Goal: Task Accomplishment & Management: Manage account settings

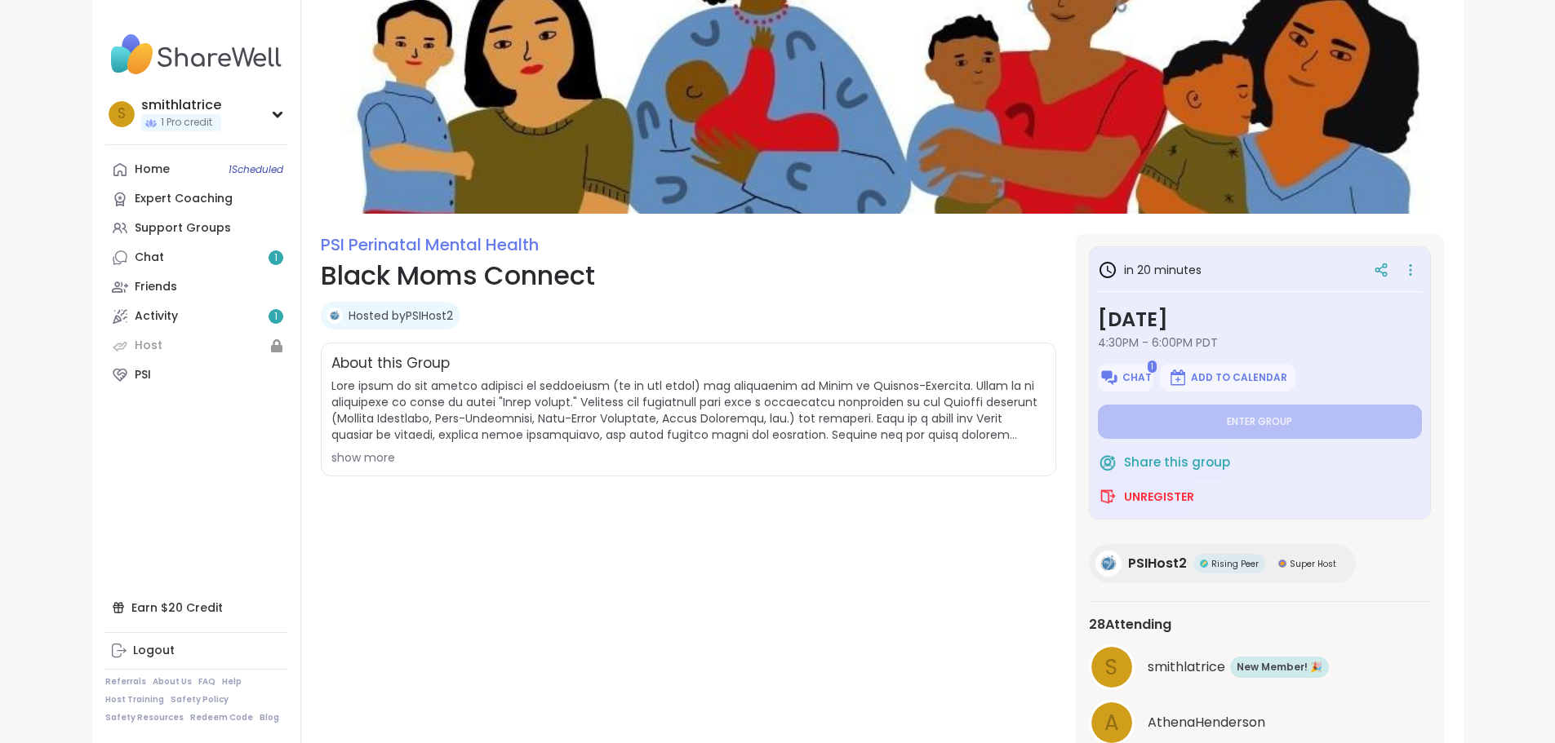
click at [331, 451] on div "show more" at bounding box center [688, 458] width 714 height 16
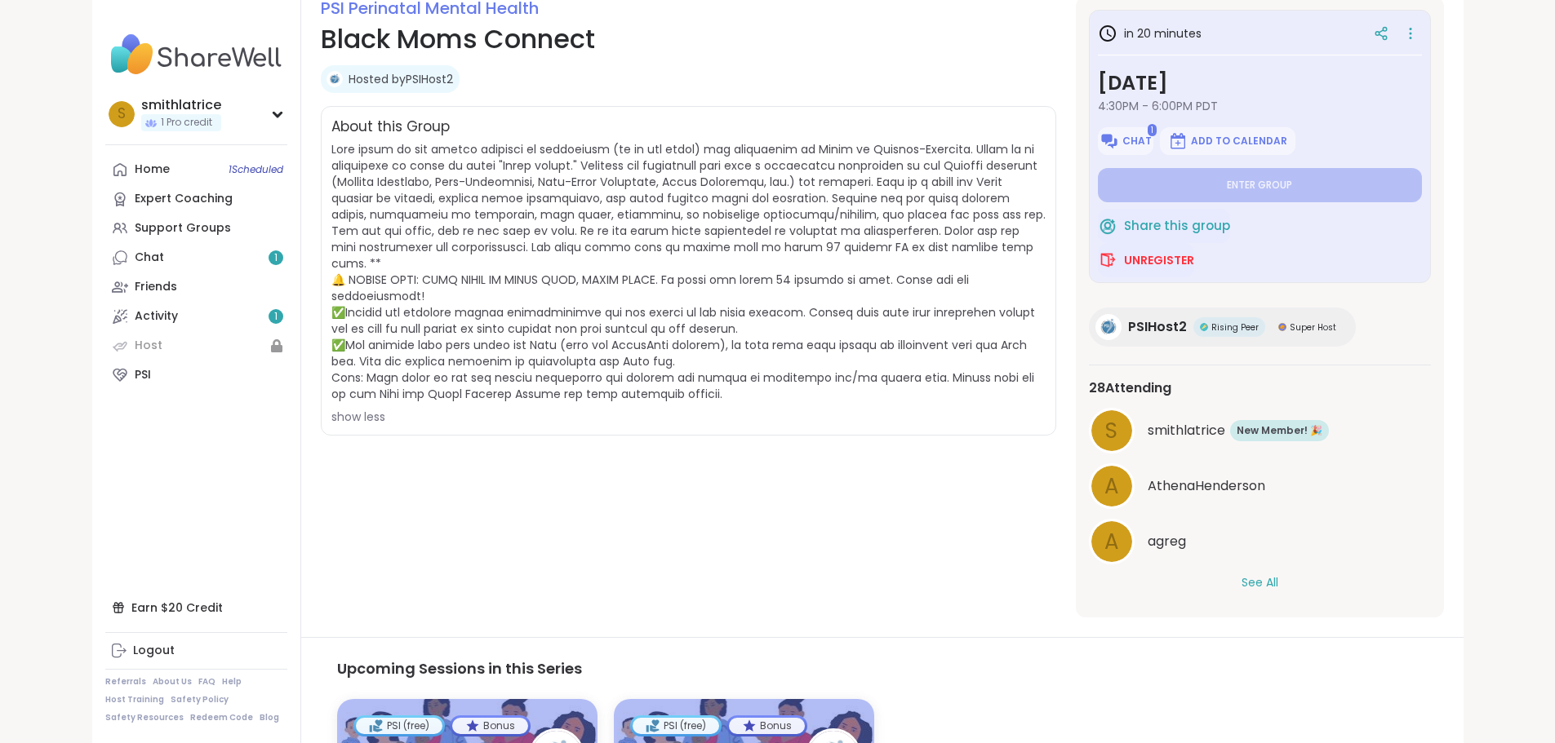
scroll to position [245, 0]
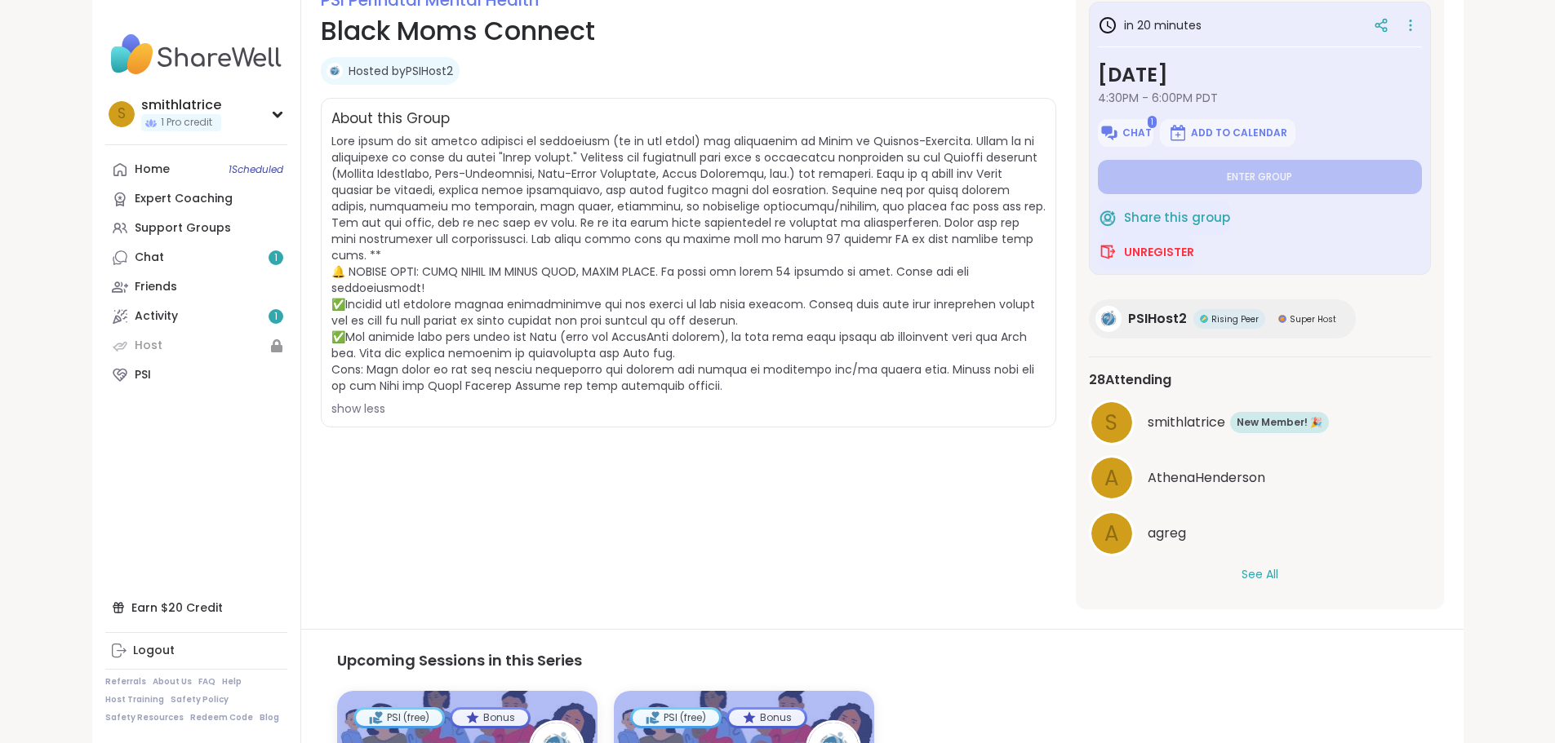
click at [1278, 574] on button "See All" at bounding box center [1259, 574] width 37 height 17
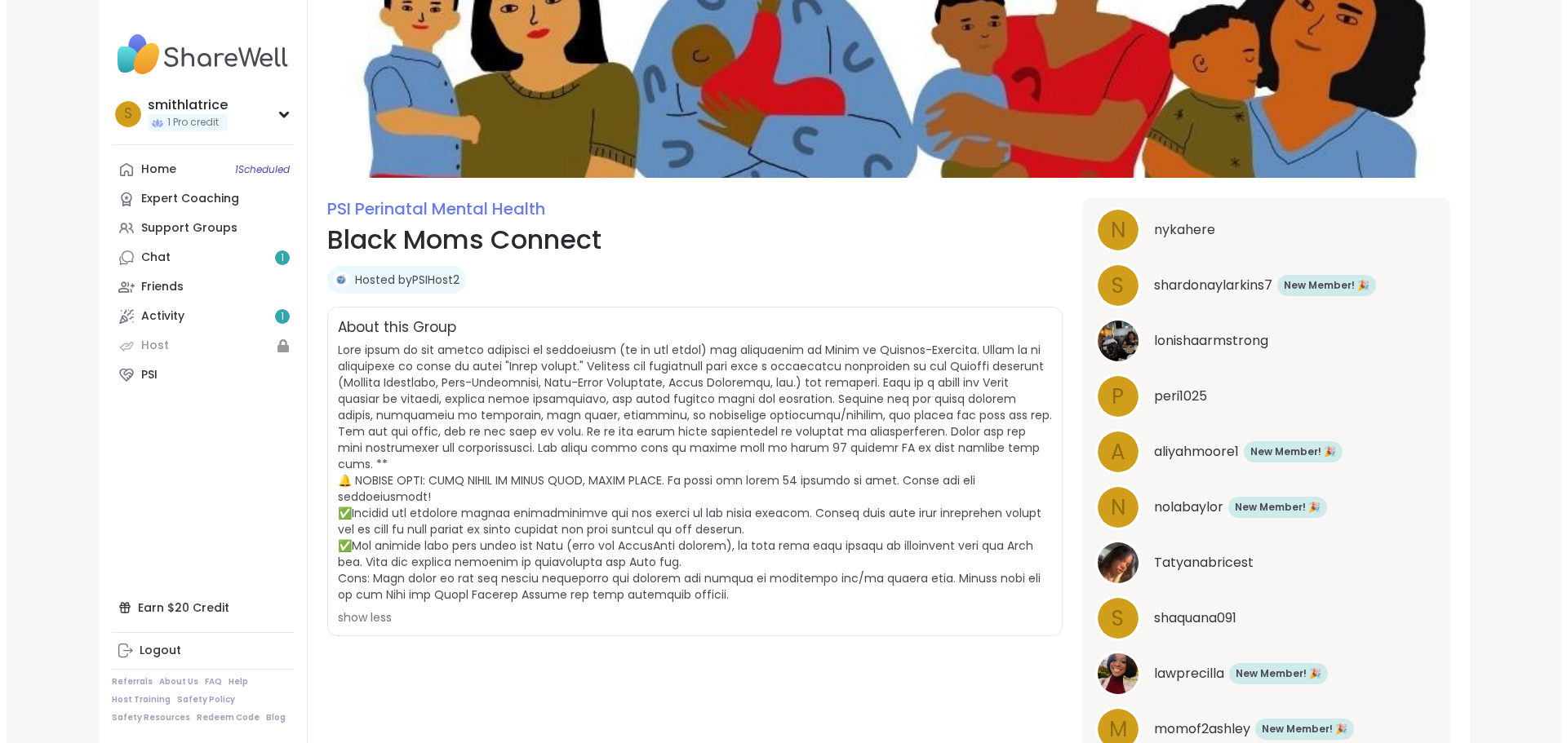
scroll to position [0, 0]
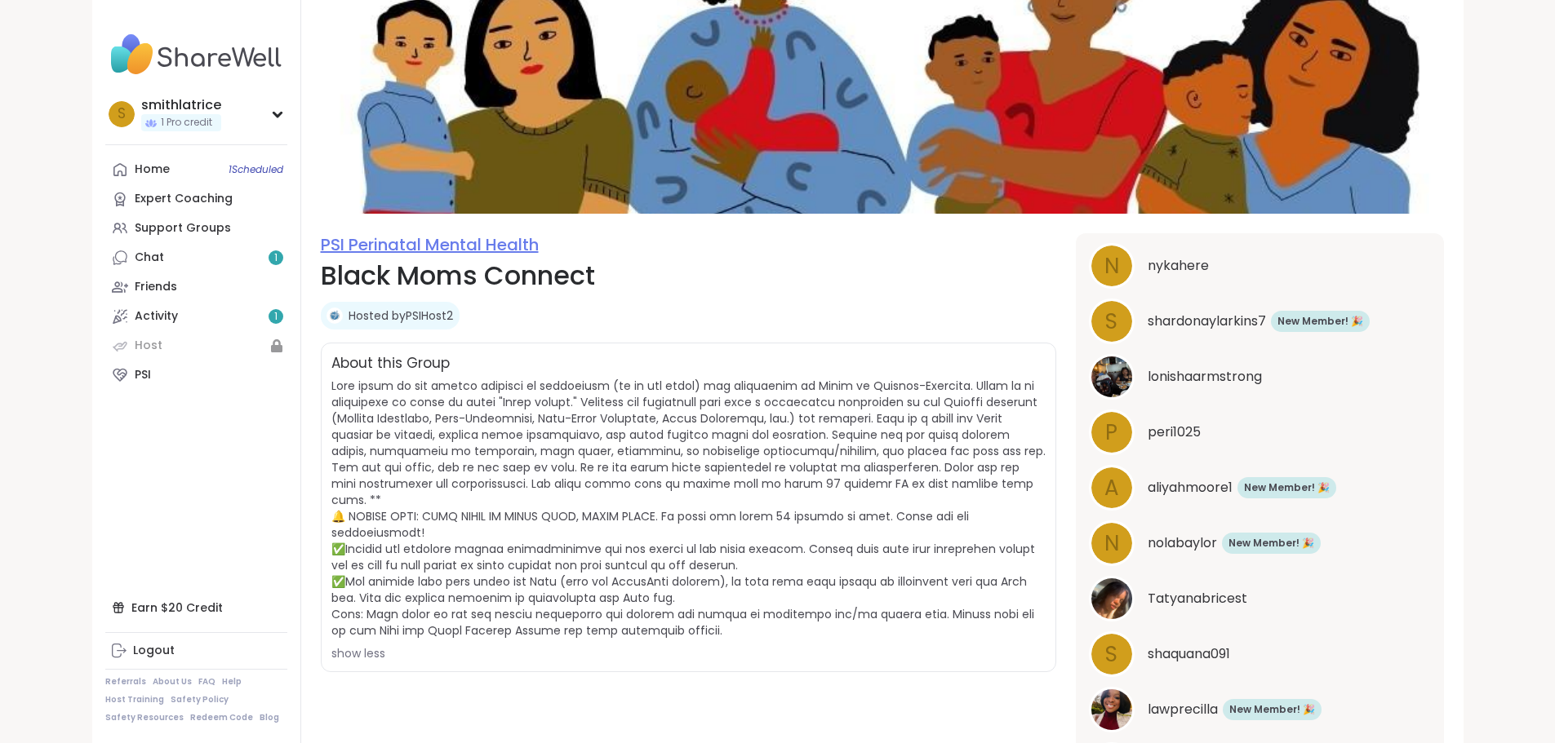
click at [321, 244] on link "PSI Perinatal Mental Health" at bounding box center [430, 244] width 218 height 23
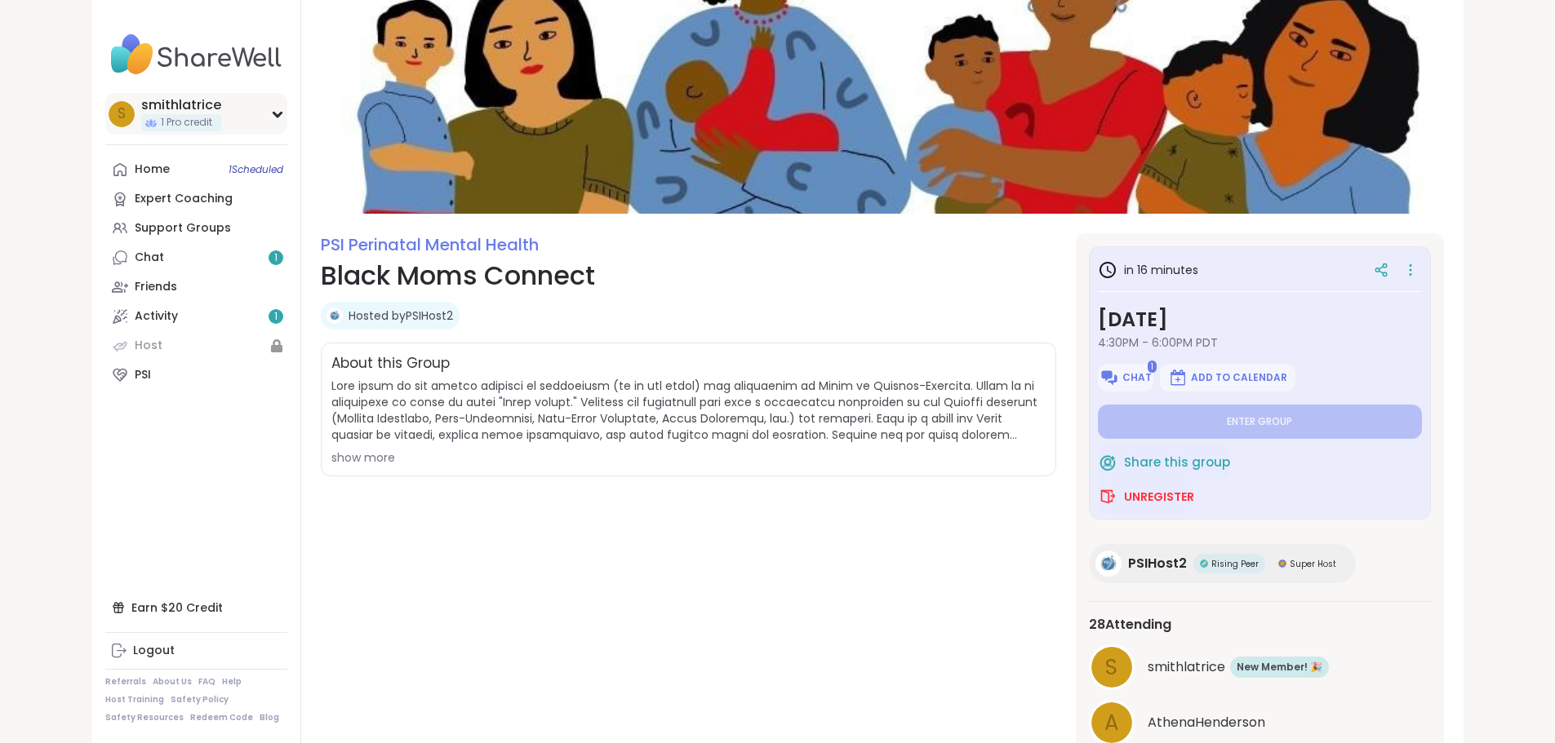
click at [271, 110] on icon at bounding box center [277, 114] width 13 height 8
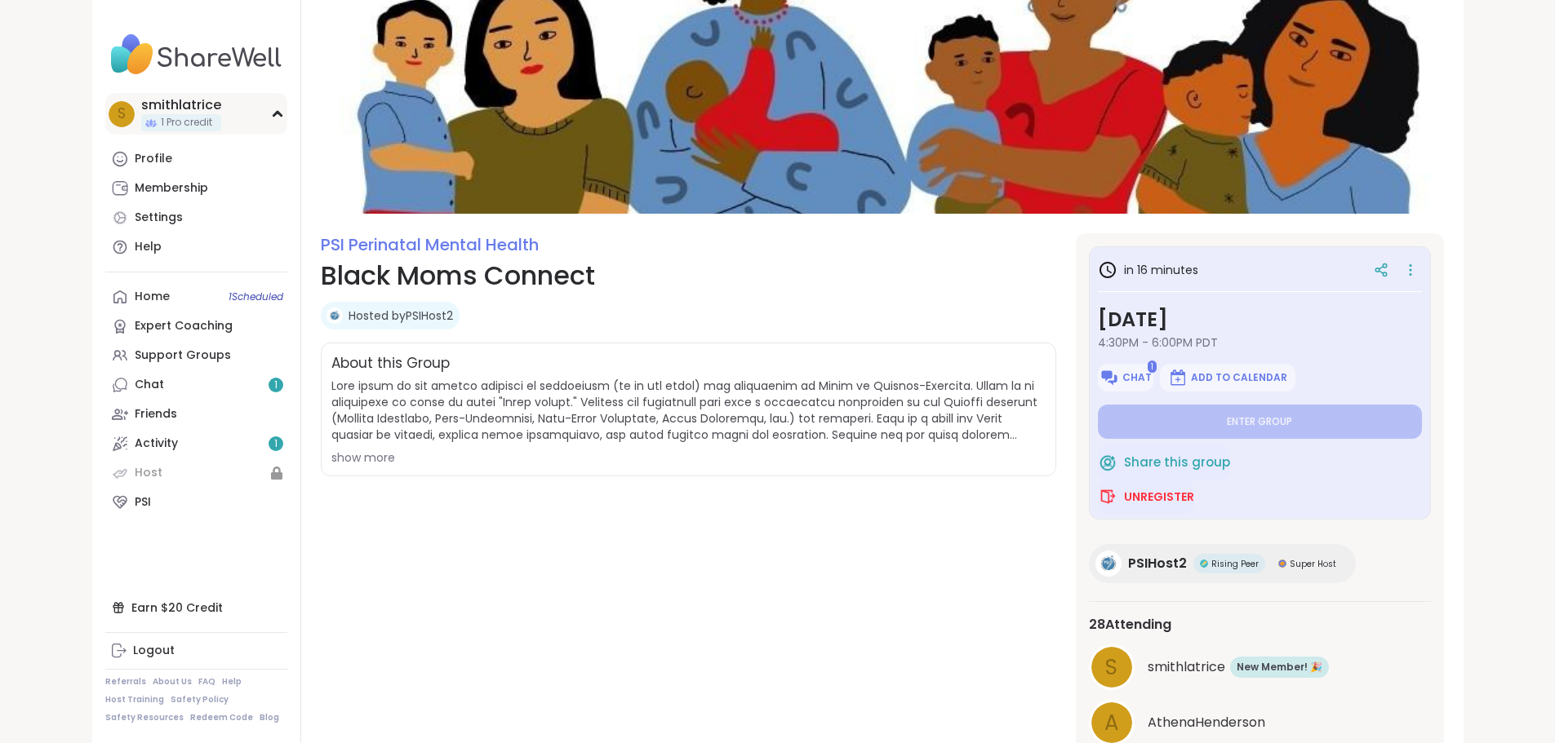
click at [184, 109] on div "s smithlatrice 1 Pro credit" at bounding box center [196, 114] width 182 height 42
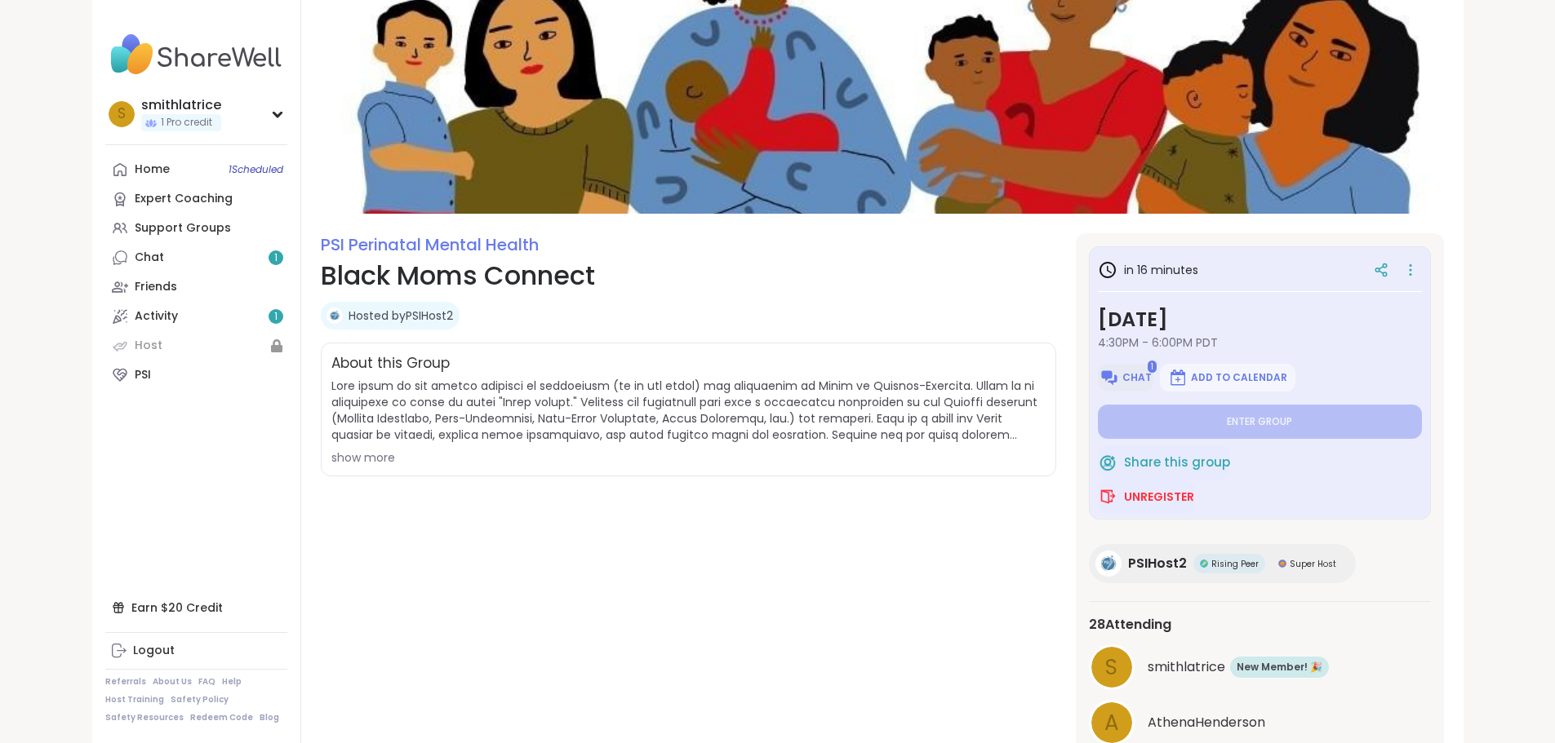
click at [1151, 381] on span "Chat" at bounding box center [1136, 377] width 29 height 13
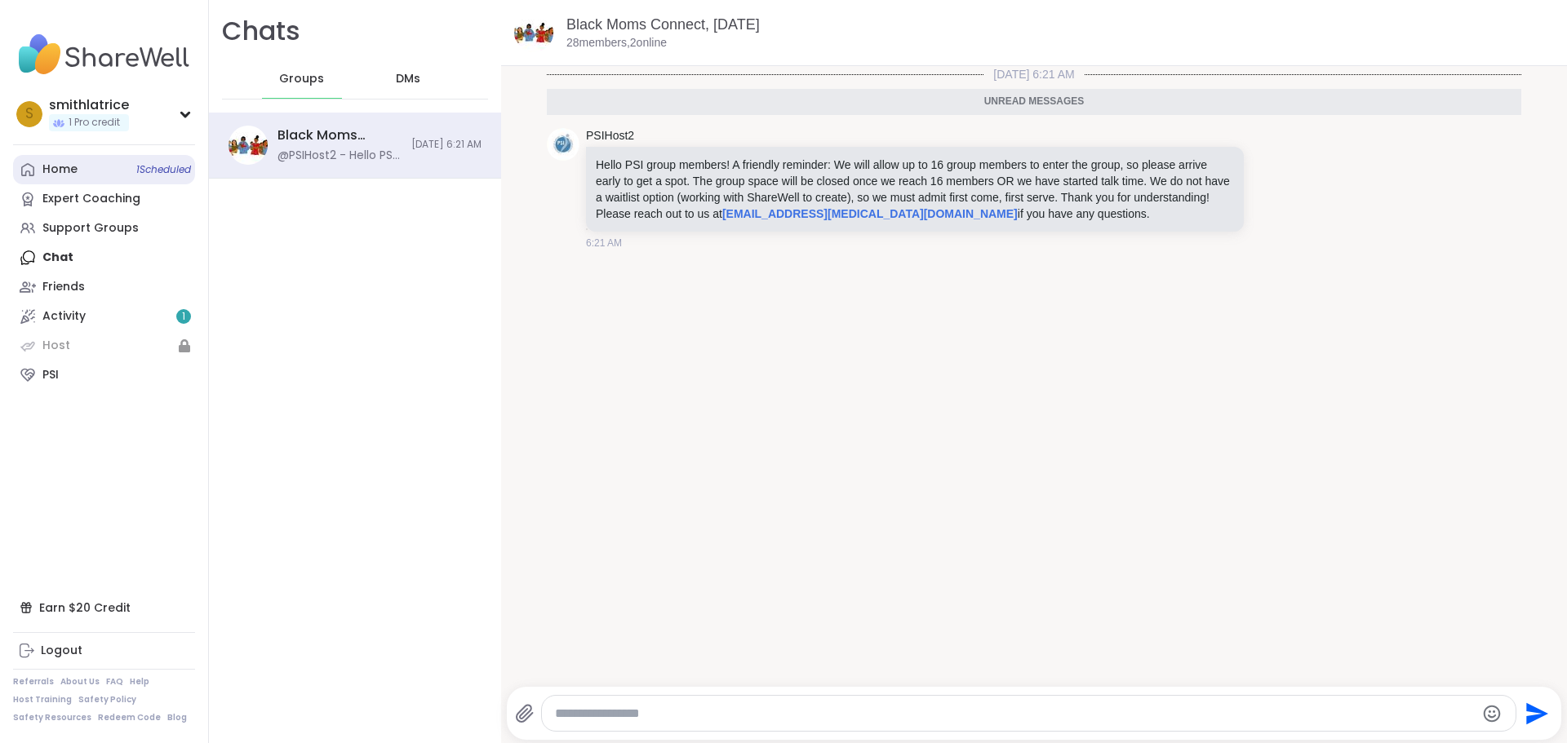
click at [81, 165] on link "Home 1 Scheduled" at bounding box center [104, 169] width 182 height 29
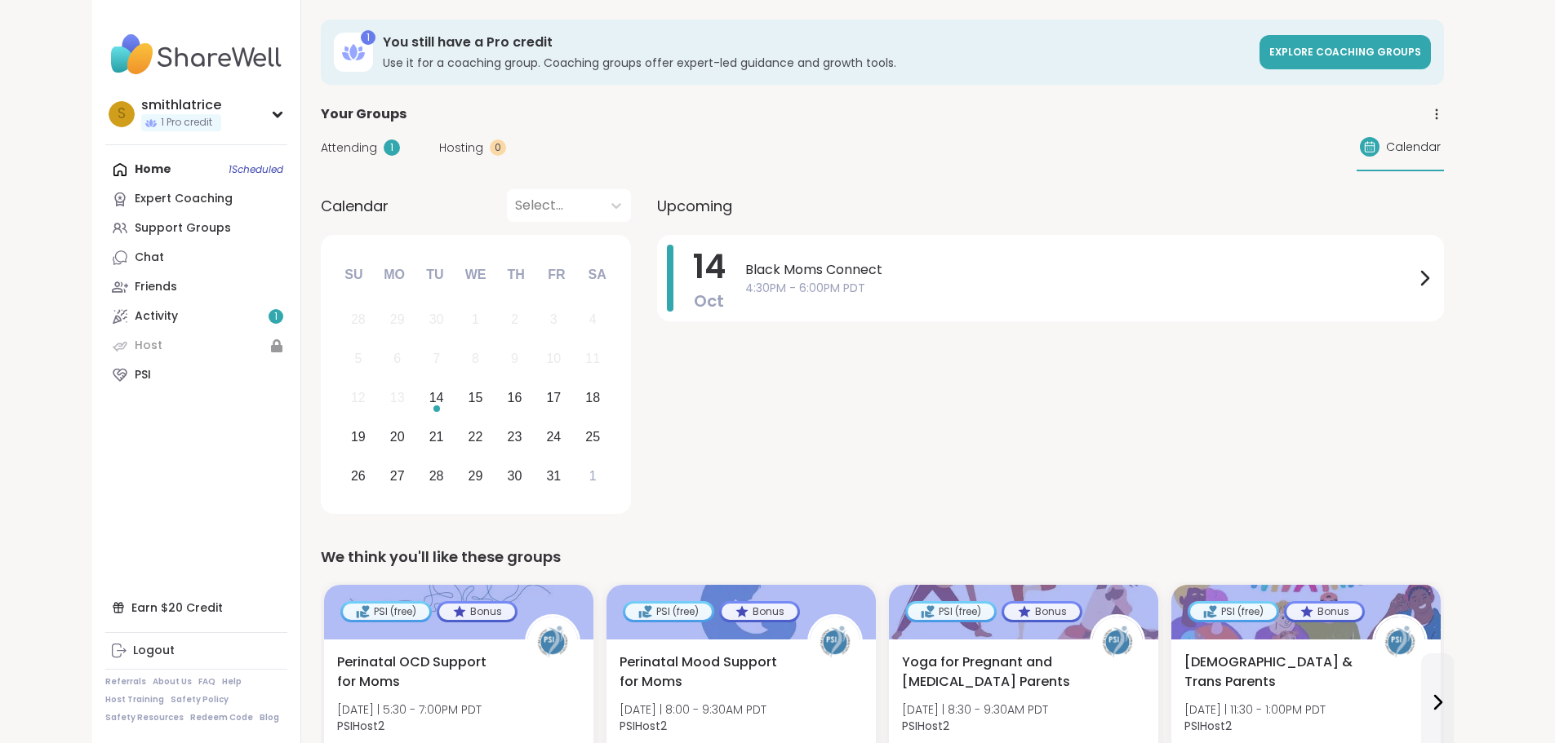
click at [105, 166] on div "Home 1 Scheduled Expert Coaching Support Groups Chat Friends Activity 1 Host PSI" at bounding box center [196, 272] width 182 height 235
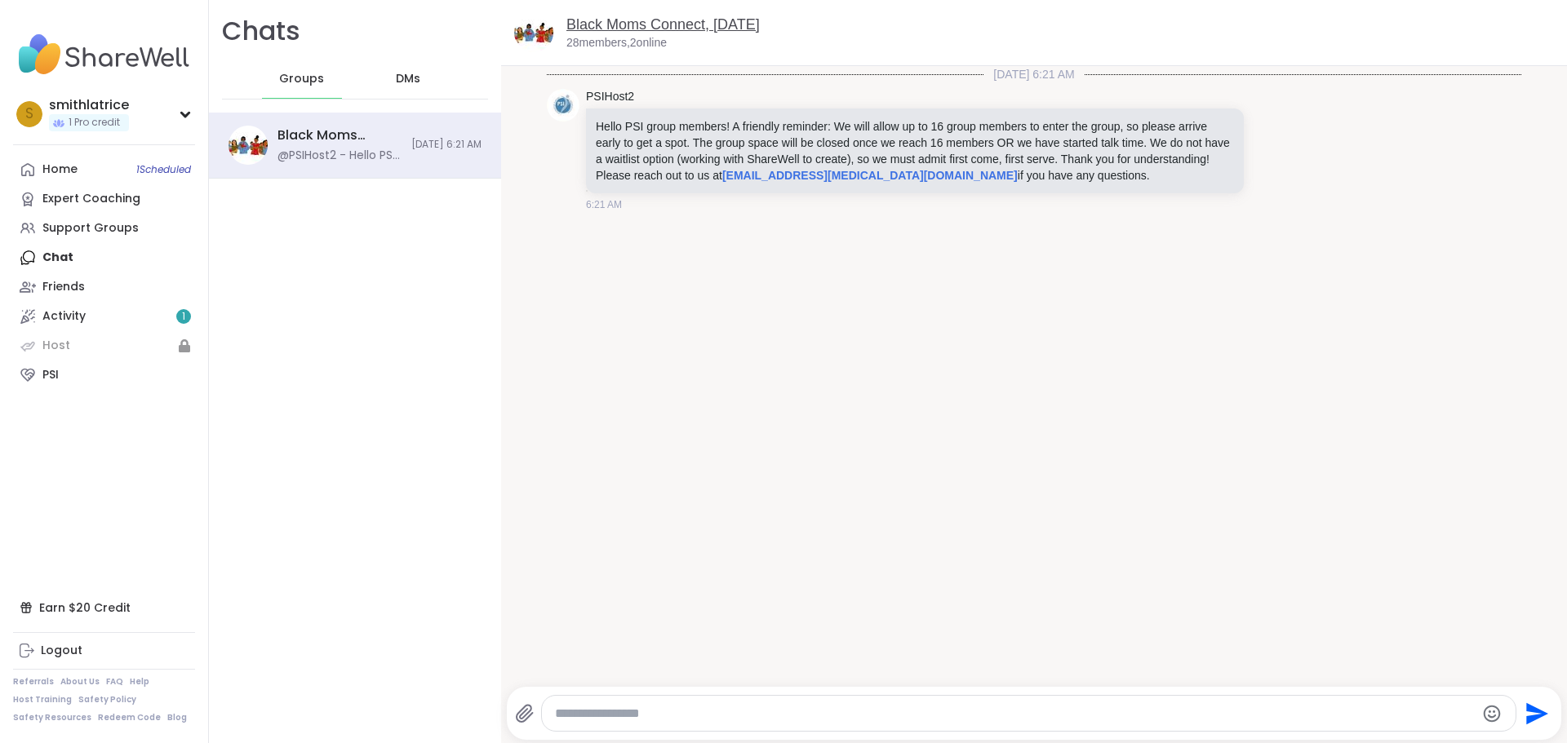
click at [624, 23] on link "Black Moms Connect, Oct 14" at bounding box center [662, 24] width 193 height 16
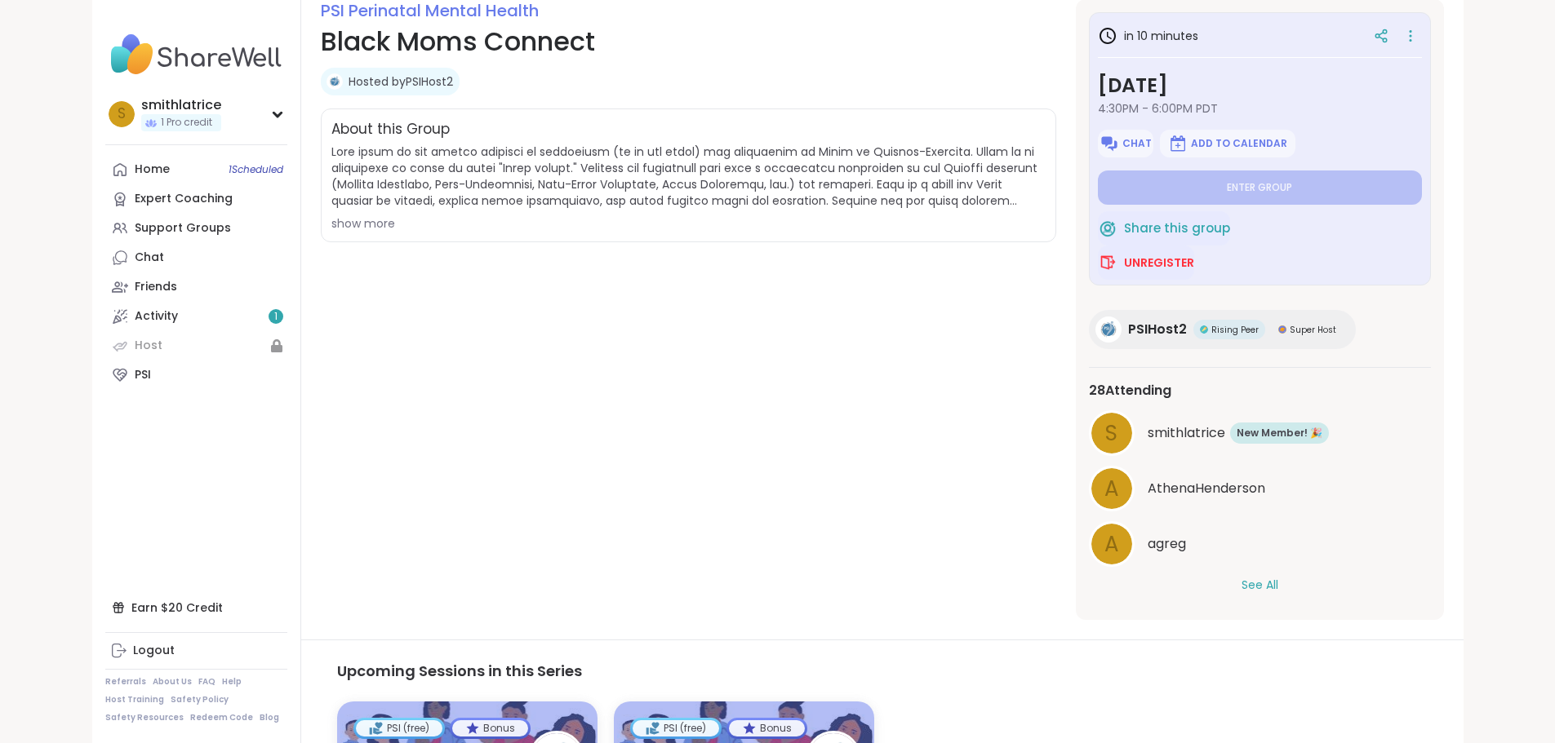
scroll to position [245, 0]
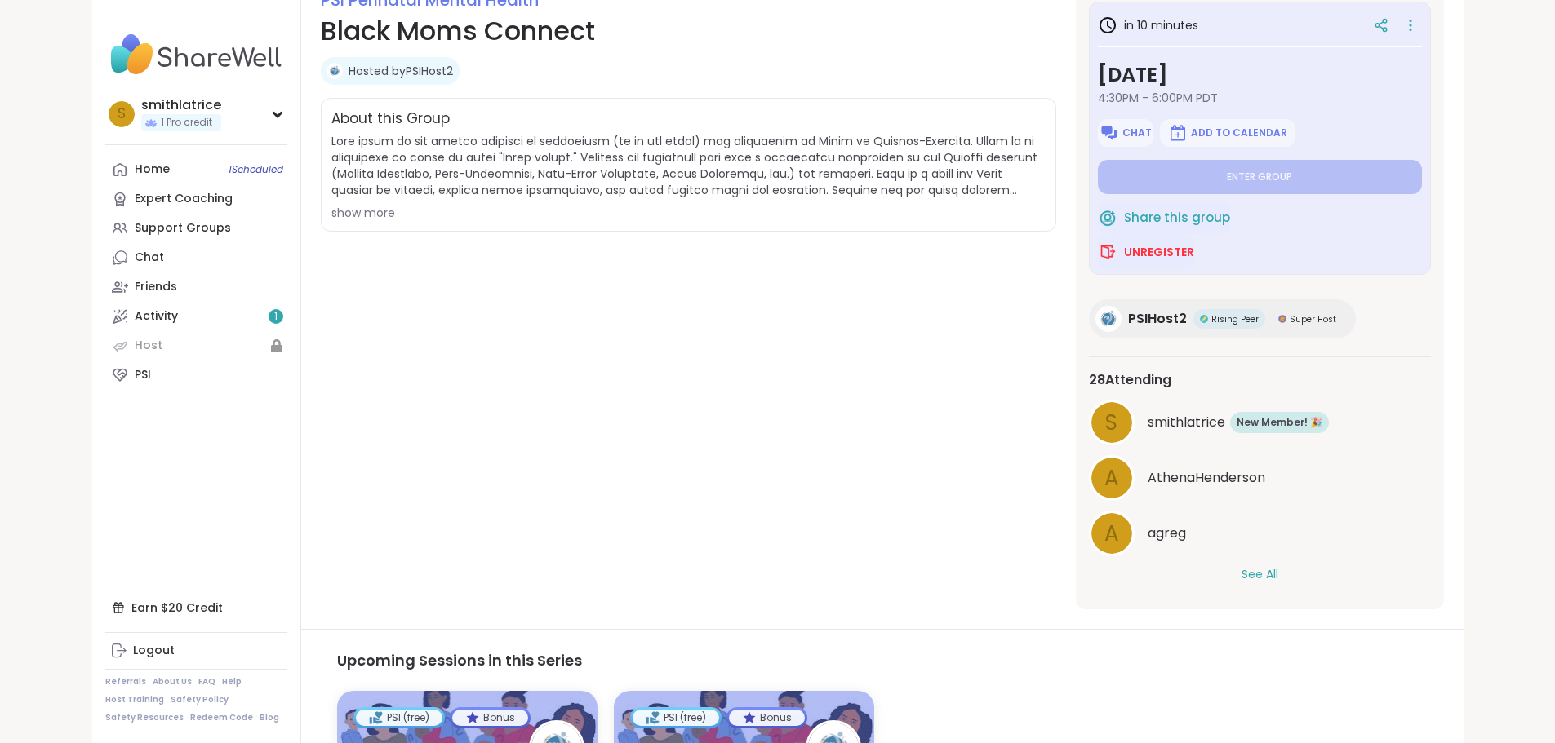
click at [1278, 577] on button "See All" at bounding box center [1259, 574] width 37 height 17
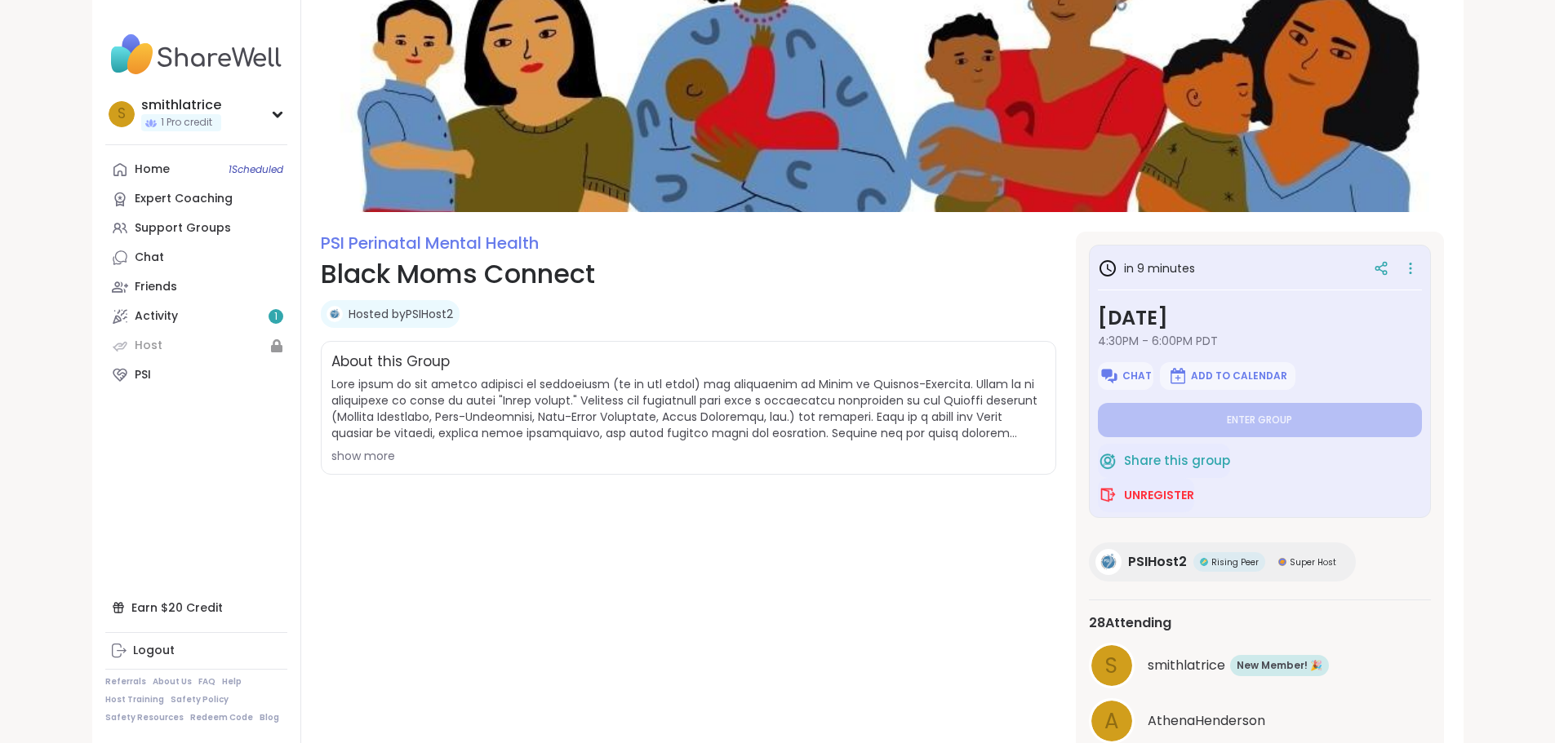
scroll to position [0, 0]
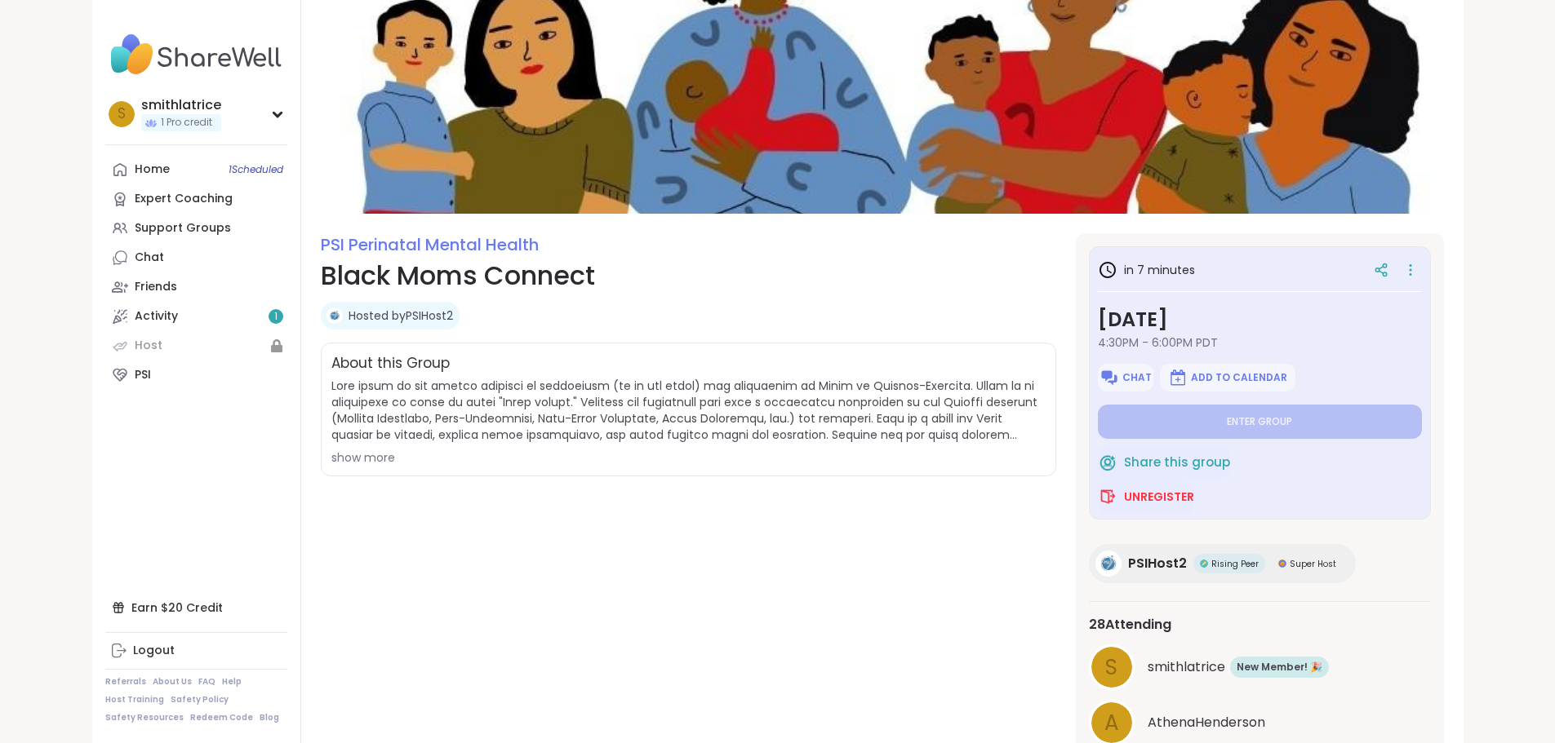
click at [1195, 267] on h3 "in 7 minutes" at bounding box center [1146, 270] width 97 height 20
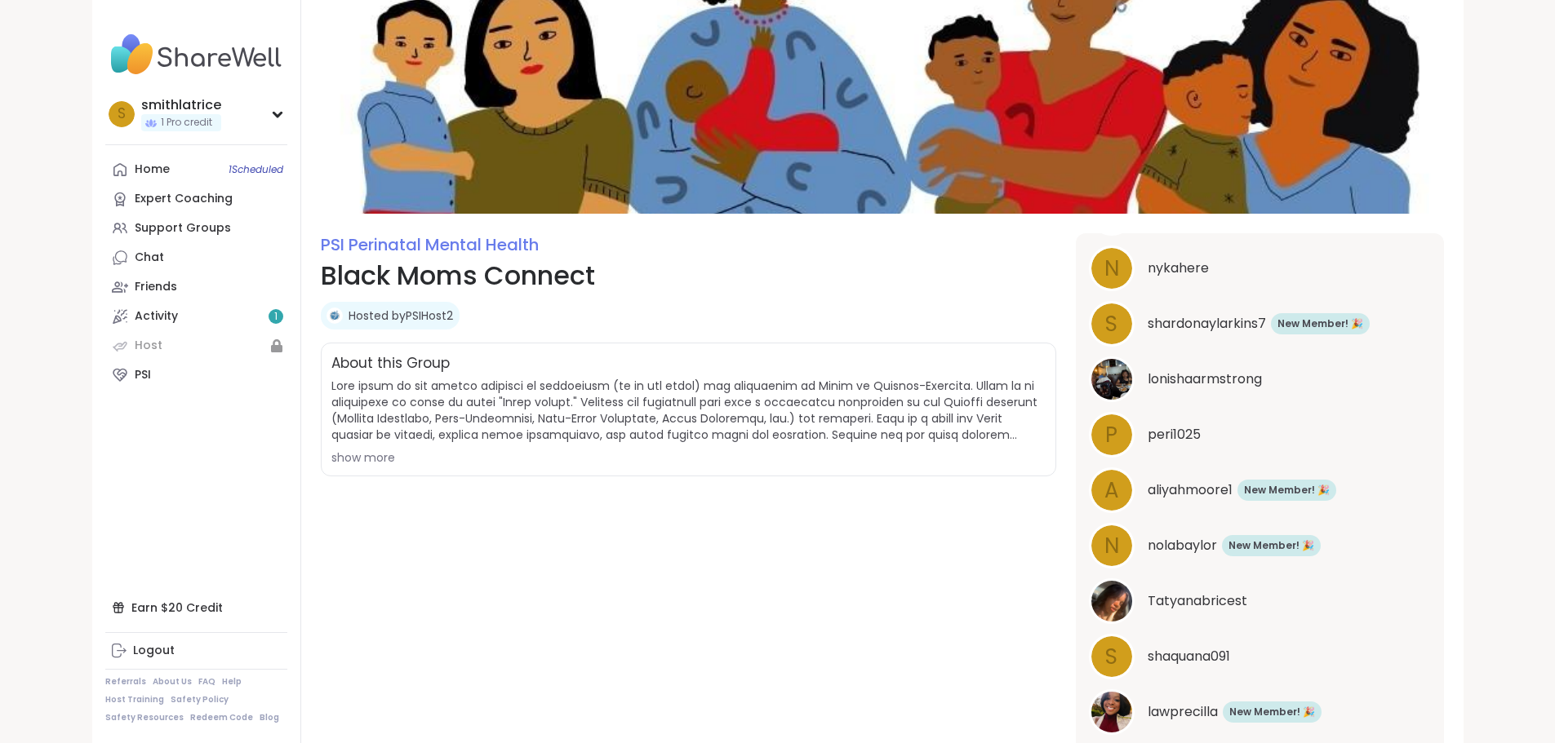
scroll to position [1289, 0]
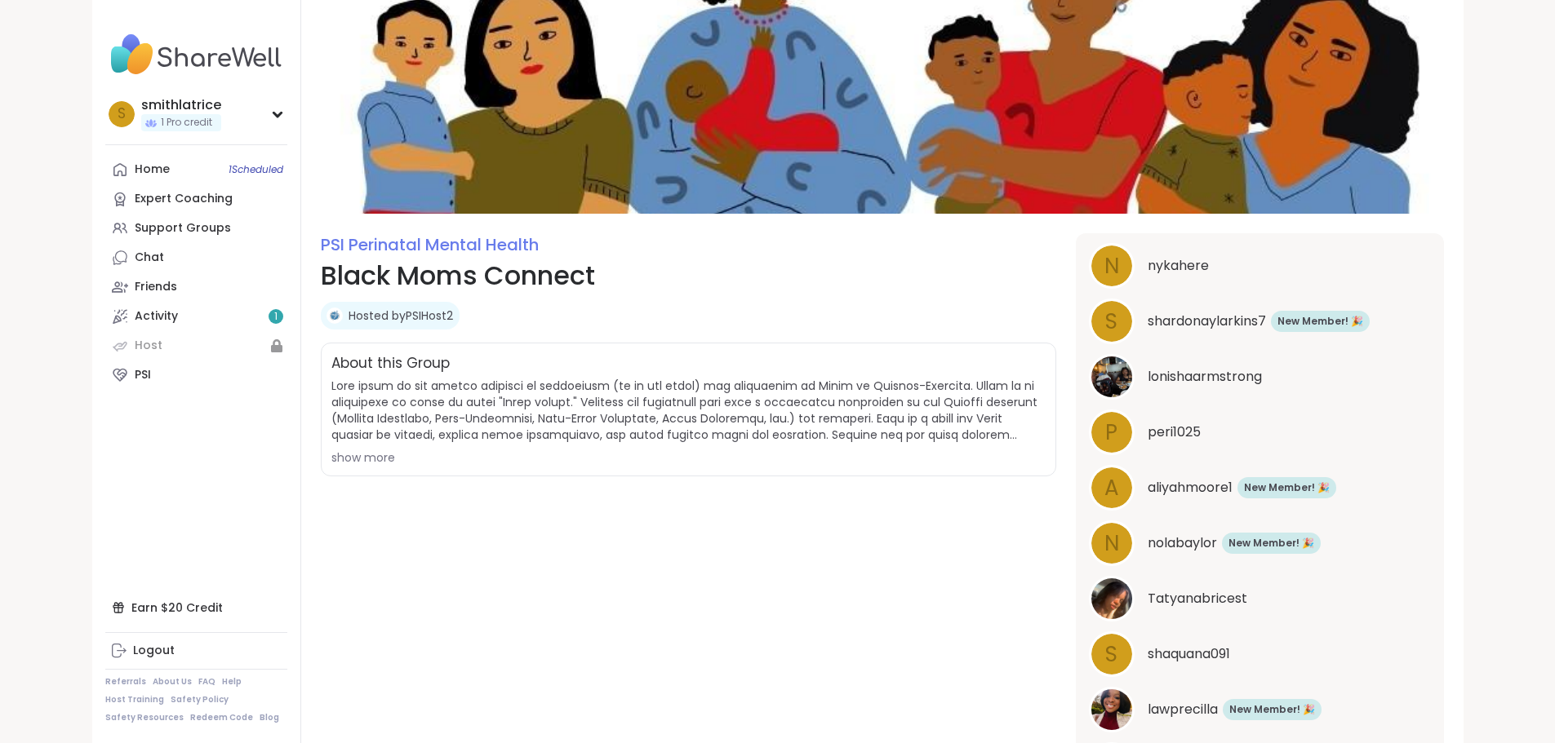
click at [1218, 709] on span "lawprecilla" at bounding box center [1182, 710] width 70 height 20
click at [1206, 317] on span "shardonaylarkins7" at bounding box center [1206, 322] width 118 height 20
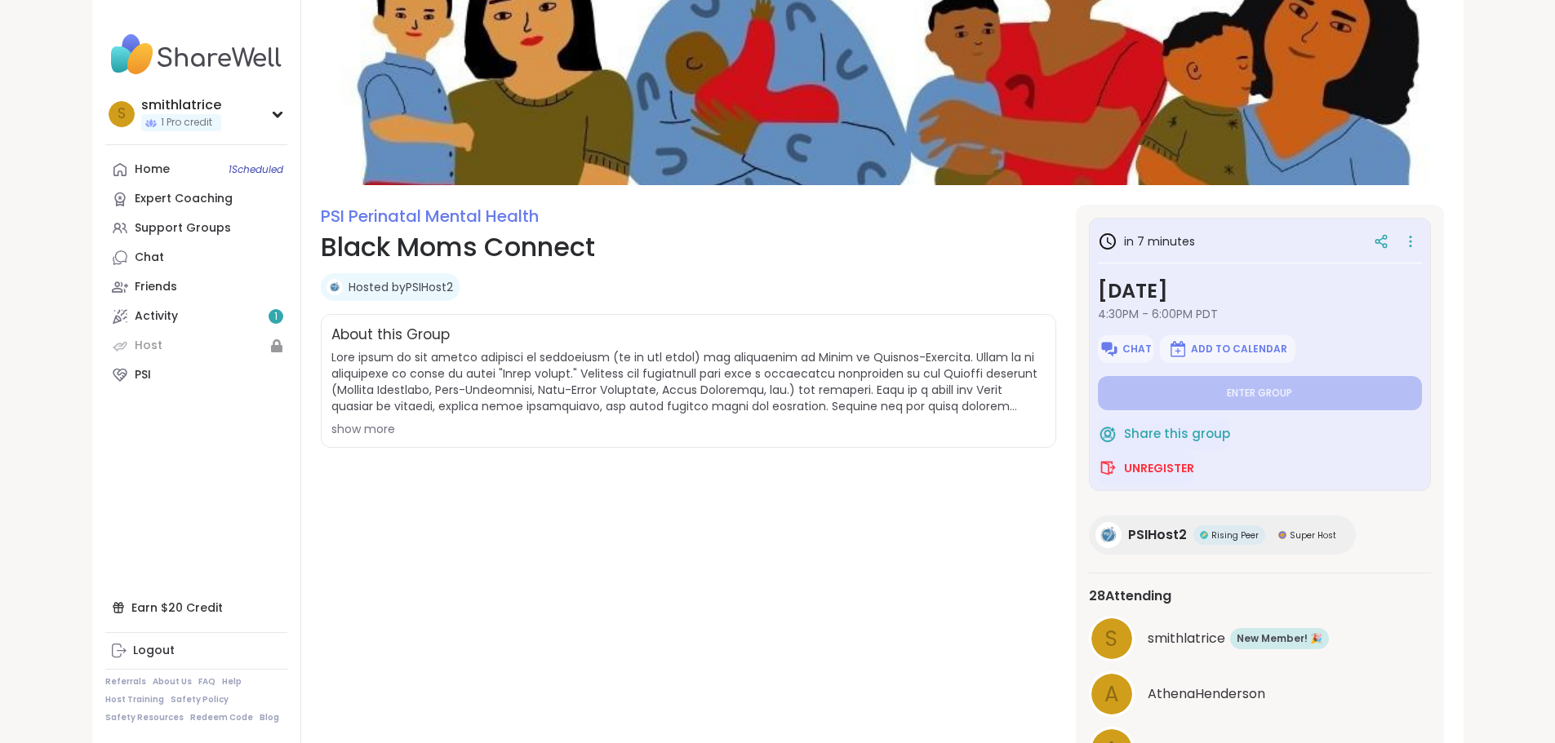
scroll to position [0, 0]
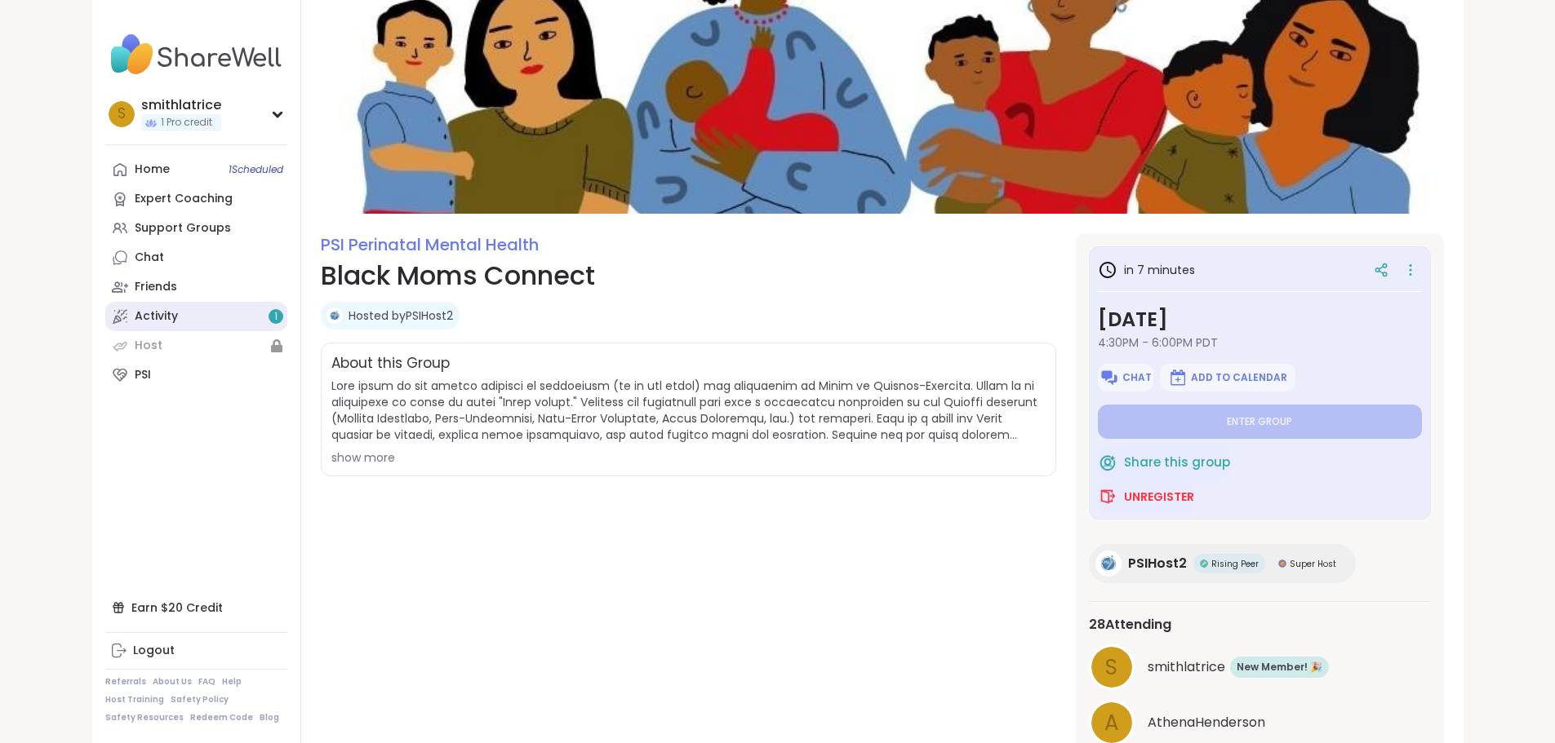
click at [105, 315] on link "Activity 1" at bounding box center [196, 316] width 182 height 29
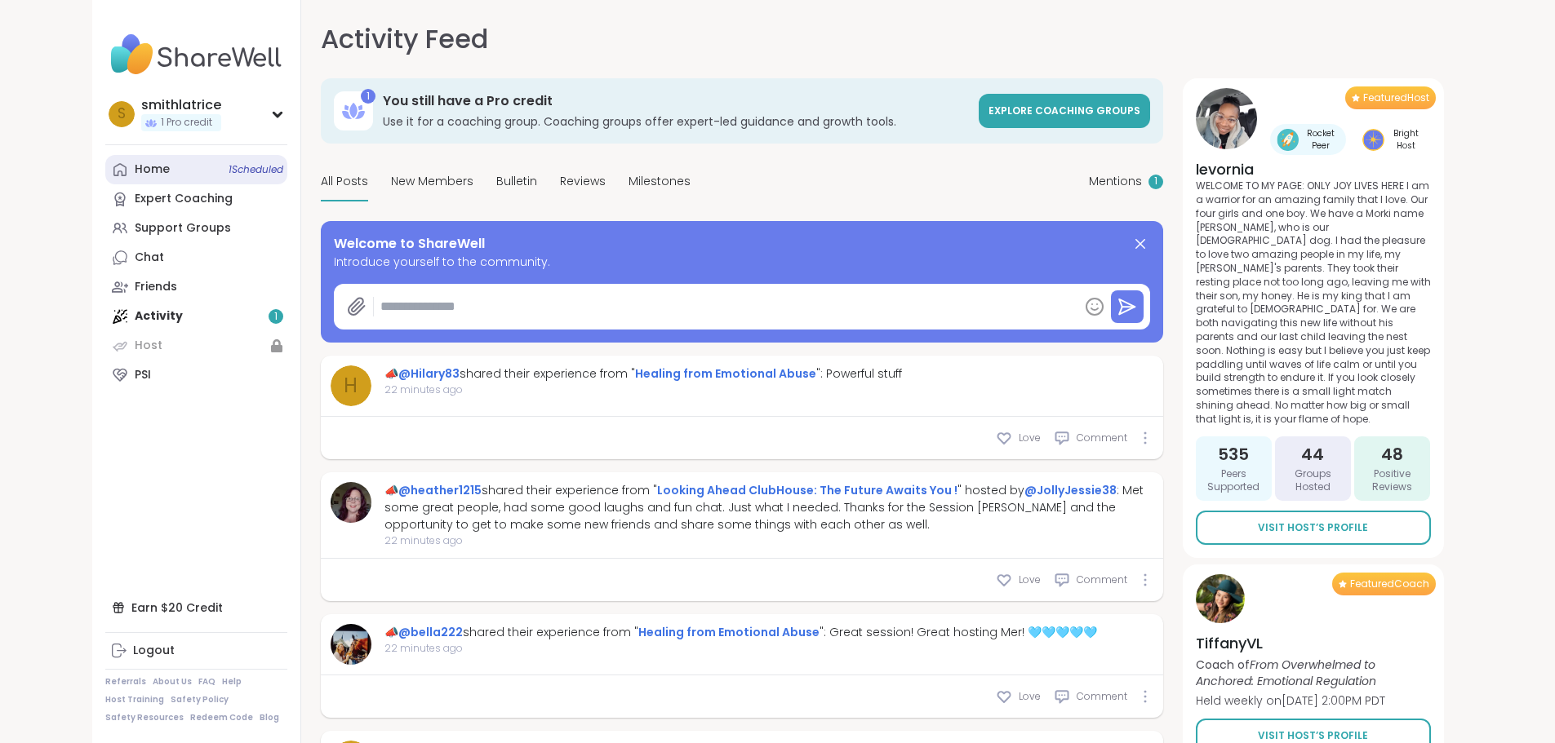
click at [105, 169] on link "Home 1 Scheduled" at bounding box center [196, 169] width 182 height 29
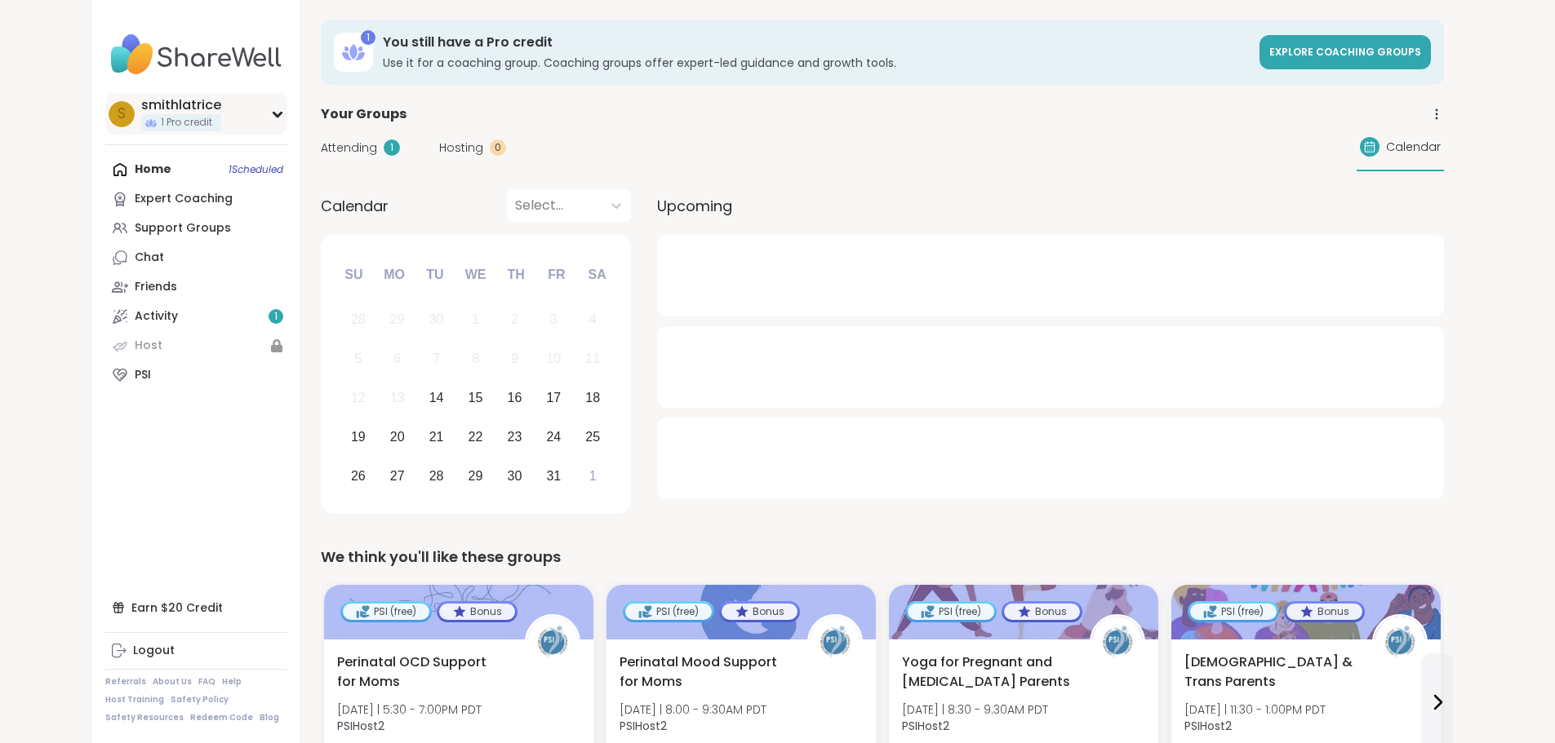
click at [141, 104] on div "smithlatrice" at bounding box center [181, 105] width 80 height 18
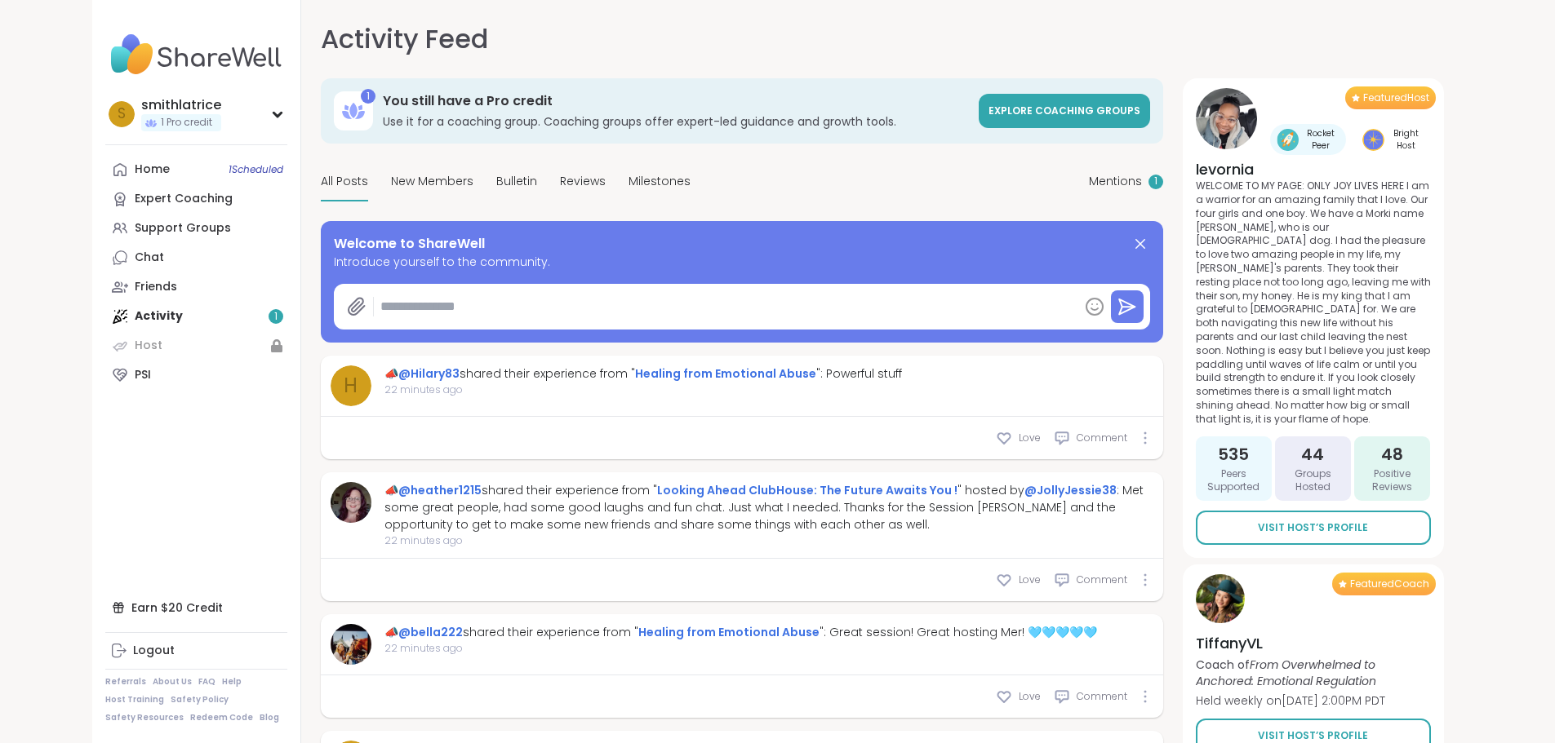
type textarea "*"
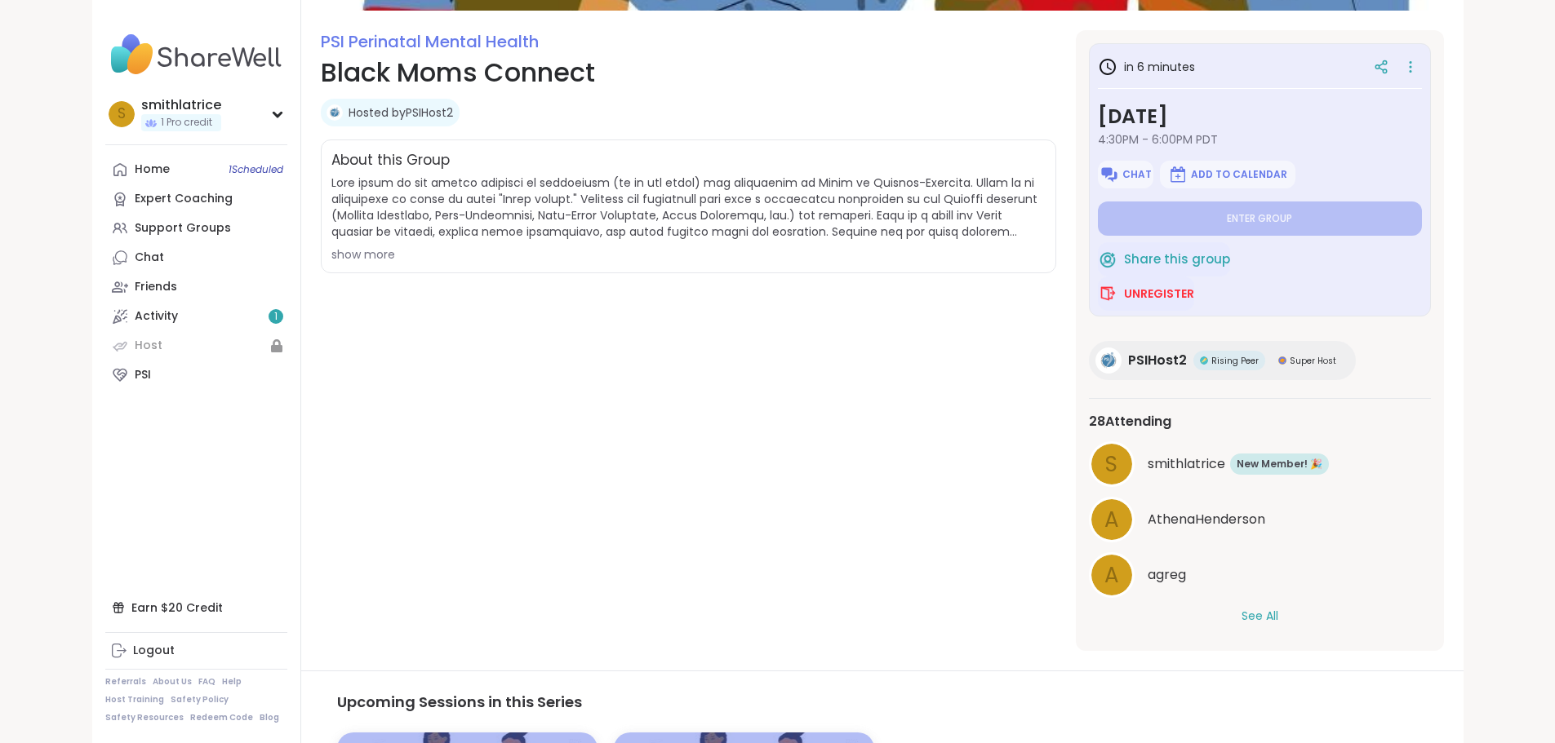
scroll to position [245, 0]
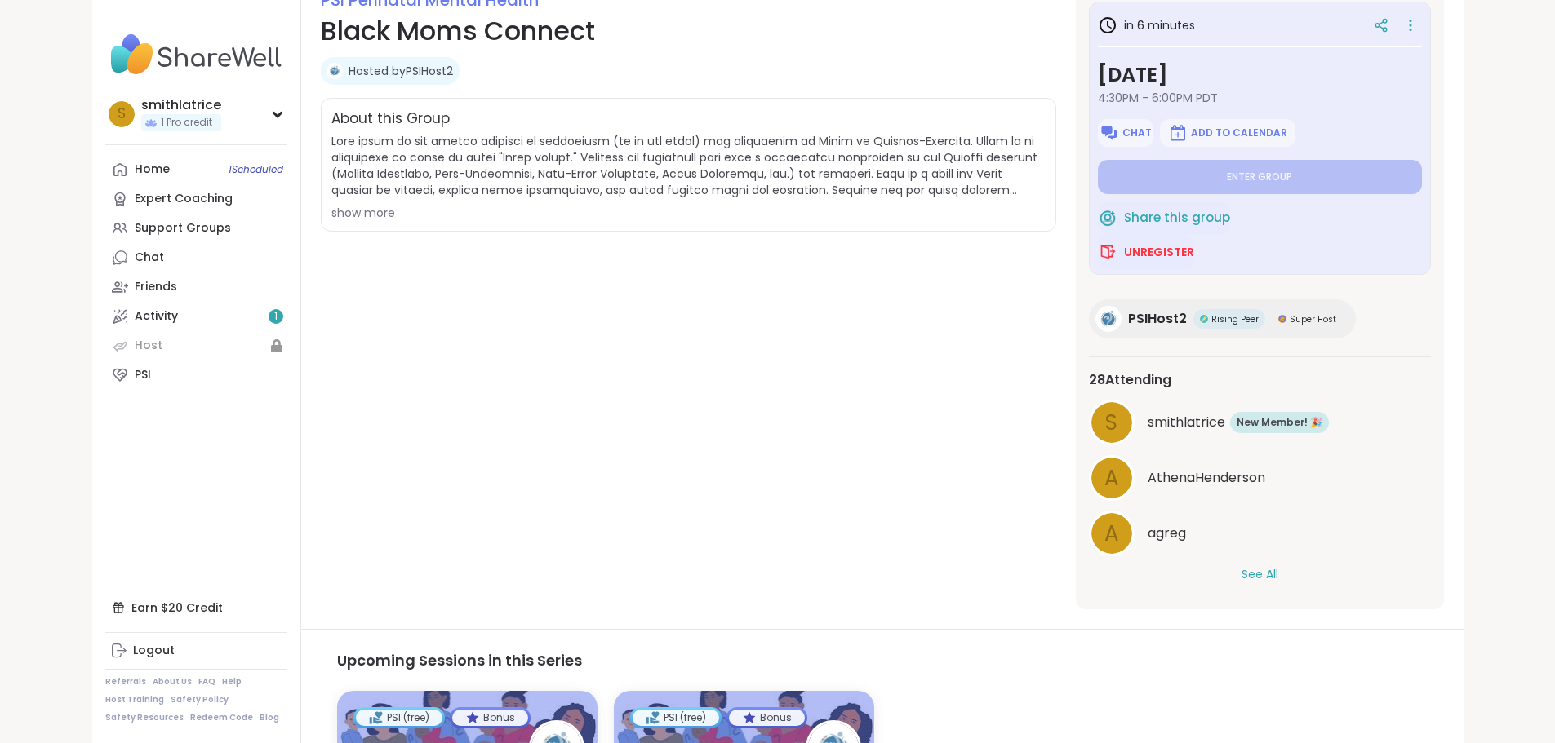
click at [1278, 570] on button "See All" at bounding box center [1259, 574] width 37 height 17
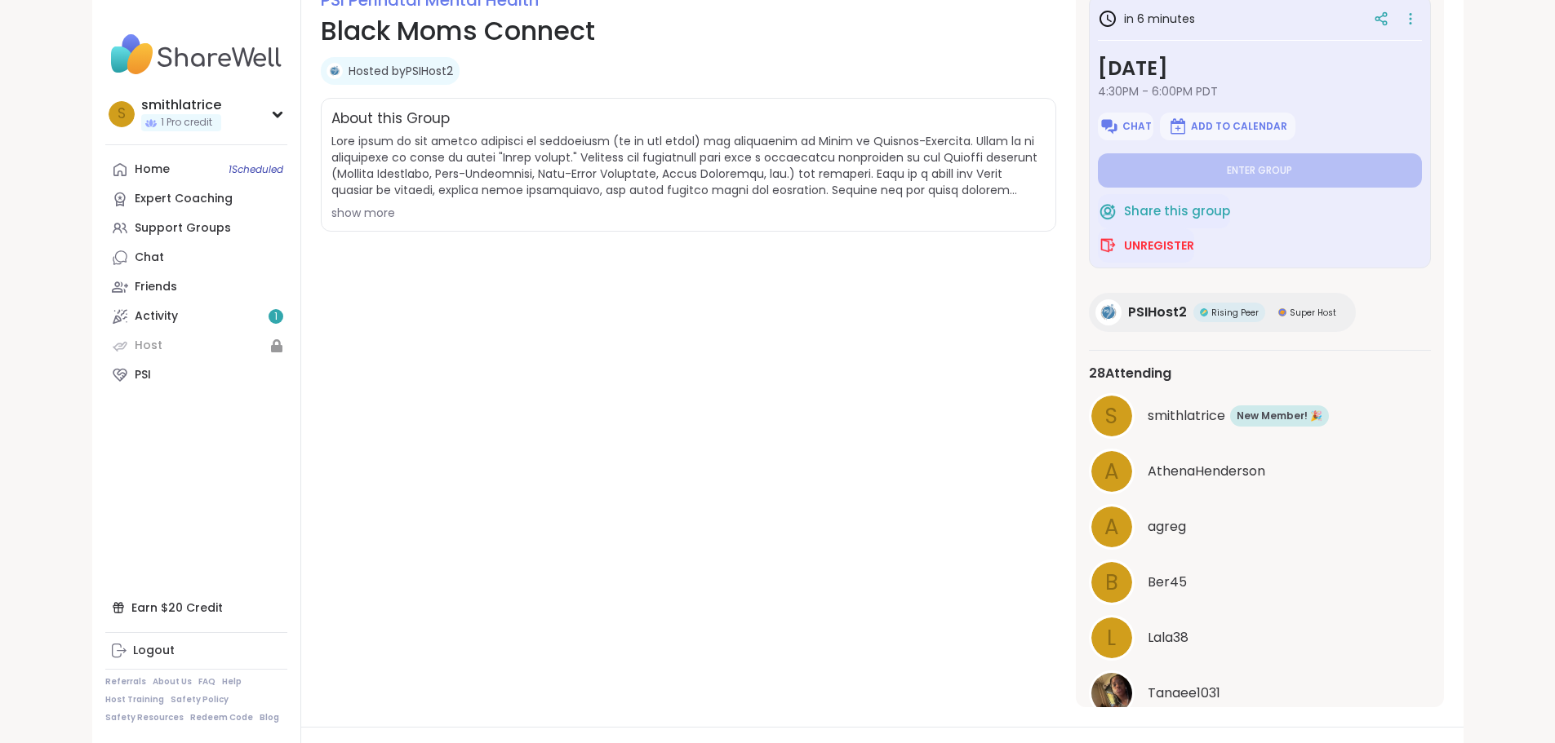
scroll to position [0, 0]
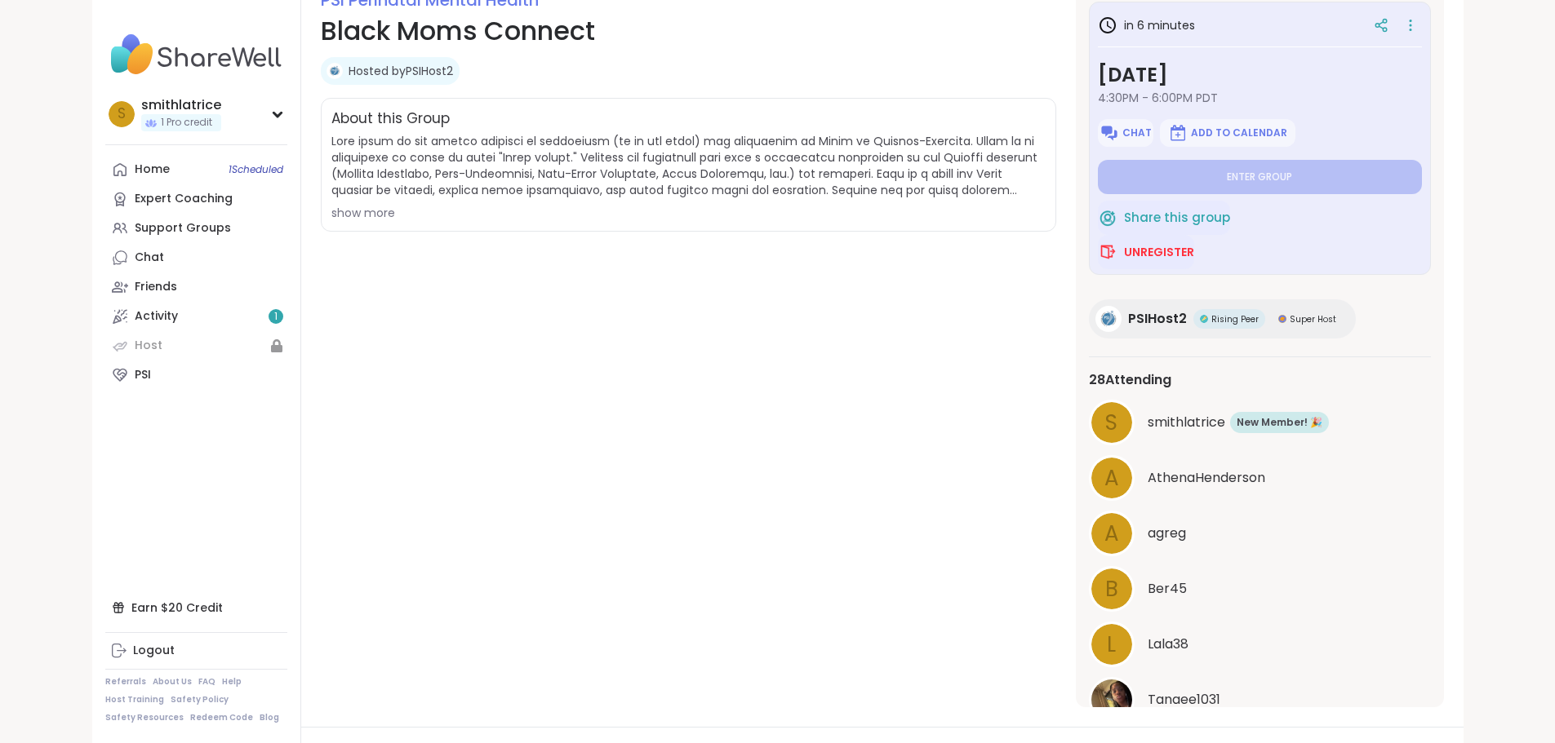
click at [1207, 419] on span "smithlatrice" at bounding box center [1186, 423] width 78 height 20
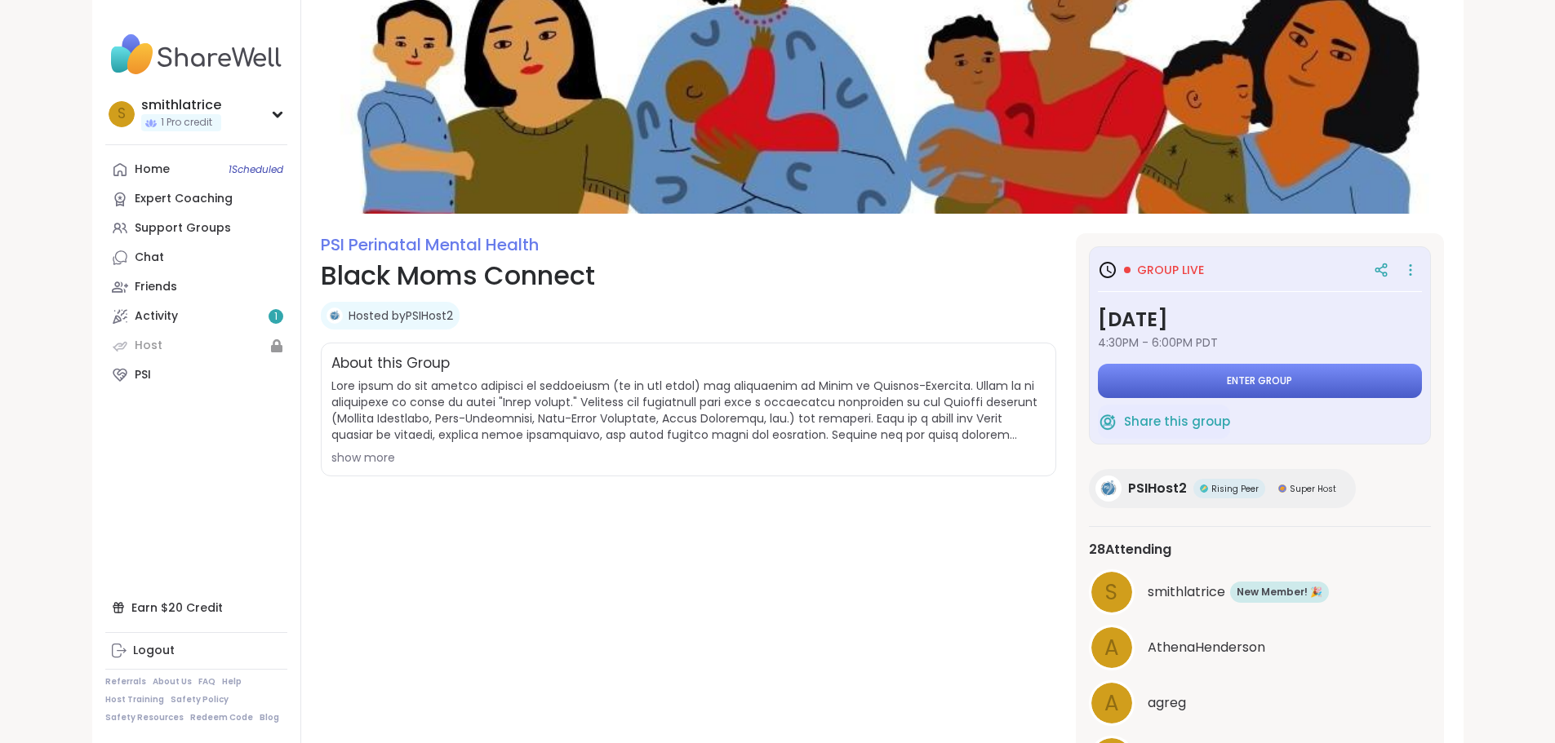
click at [1292, 387] on span "Enter group" at bounding box center [1259, 381] width 65 height 13
drag, startPoint x: 277, startPoint y: 458, endPoint x: 285, endPoint y: 466, distance: 11.0
click at [331, 458] on div "show more" at bounding box center [688, 458] width 714 height 16
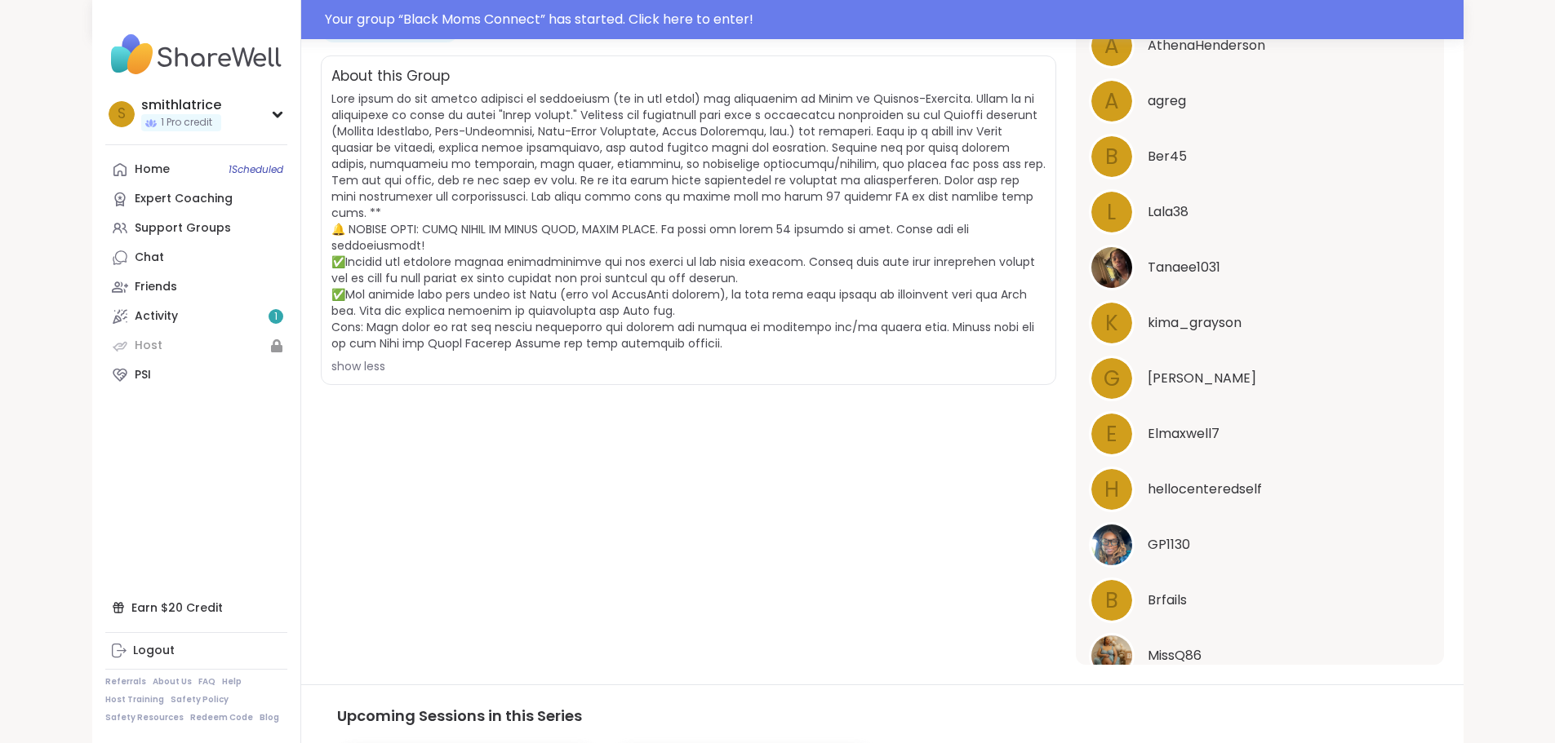
scroll to position [317, 0]
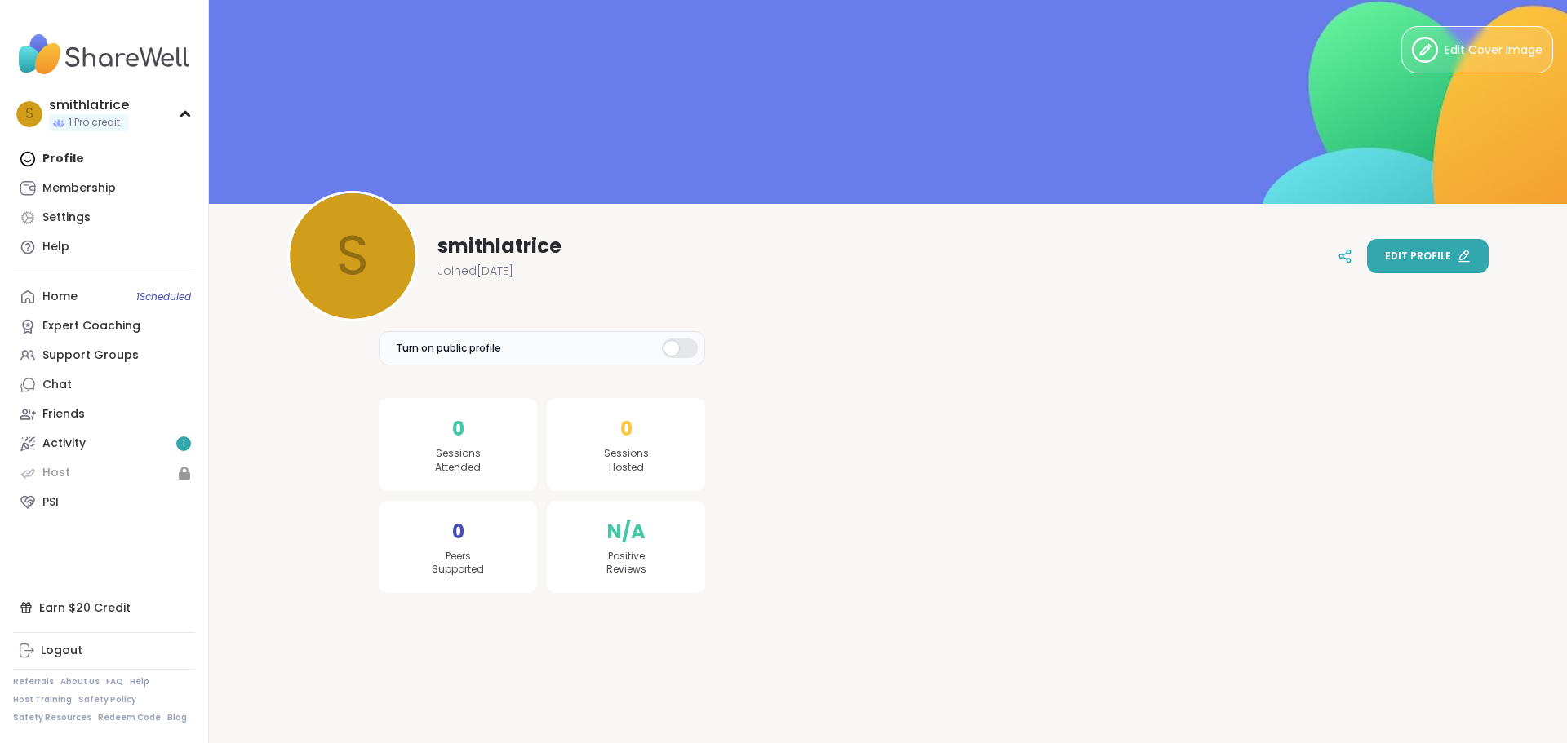
click at [1426, 255] on span "Edit profile" at bounding box center [1418, 256] width 66 height 15
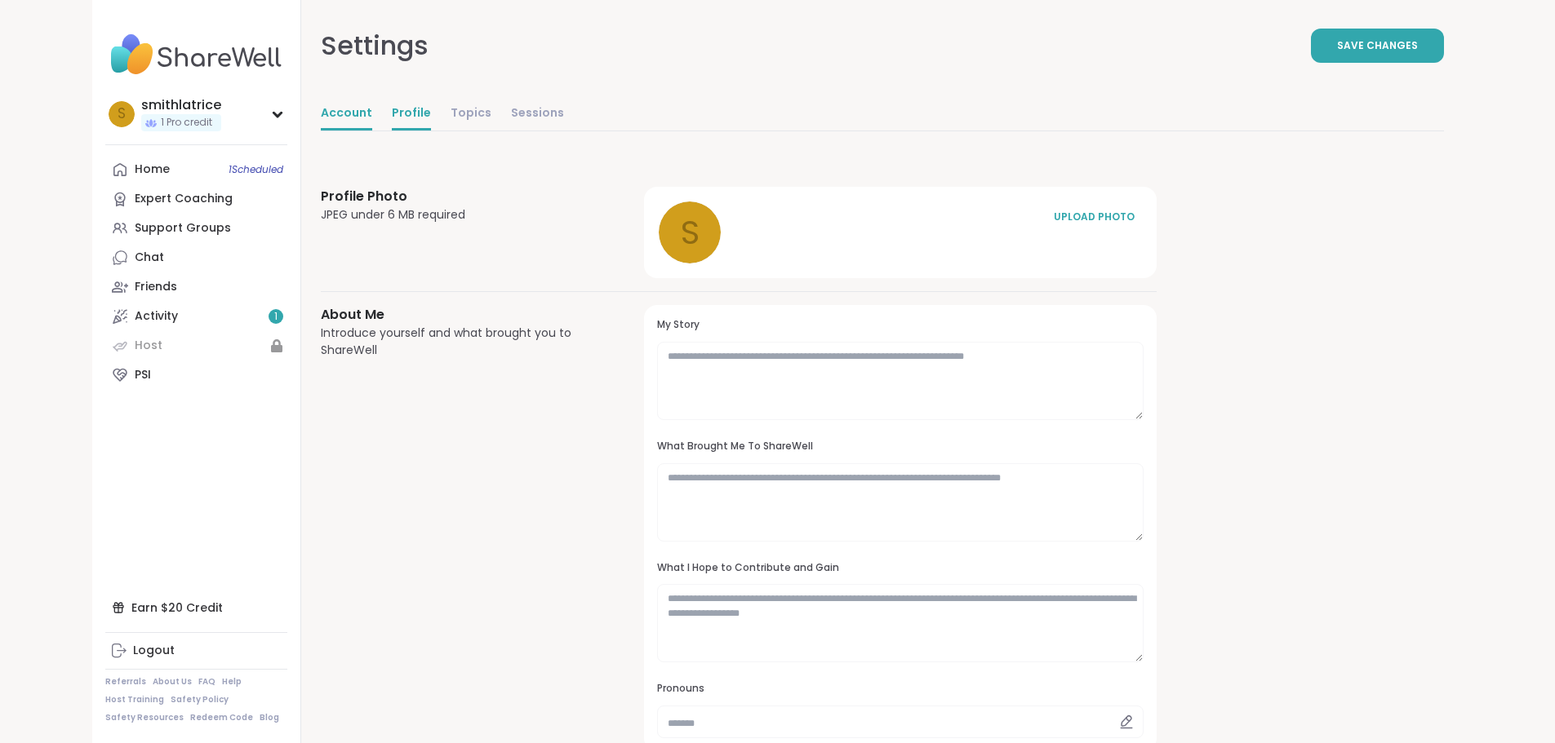
click at [321, 112] on link "Account" at bounding box center [346, 114] width 51 height 33
select select "**"
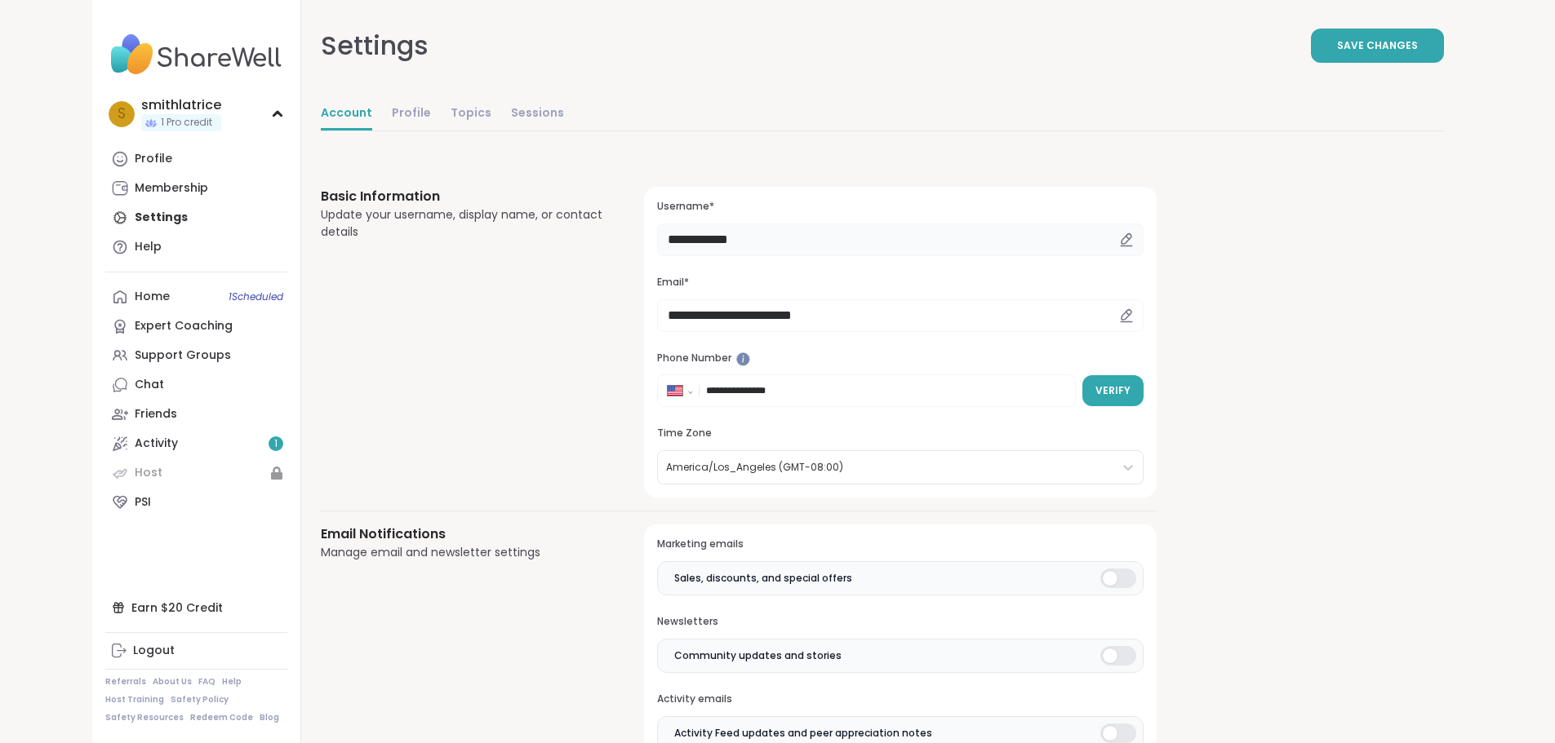
click at [680, 241] on input "**********" at bounding box center [900, 240] width 486 height 33
click at [1121, 241] on icon at bounding box center [1126, 238] width 10 height 10
click at [1119, 240] on icon at bounding box center [1126, 240] width 15 height 15
click at [657, 246] on input "**********" at bounding box center [900, 240] width 486 height 33
click at [1119, 236] on icon at bounding box center [1126, 240] width 15 height 15
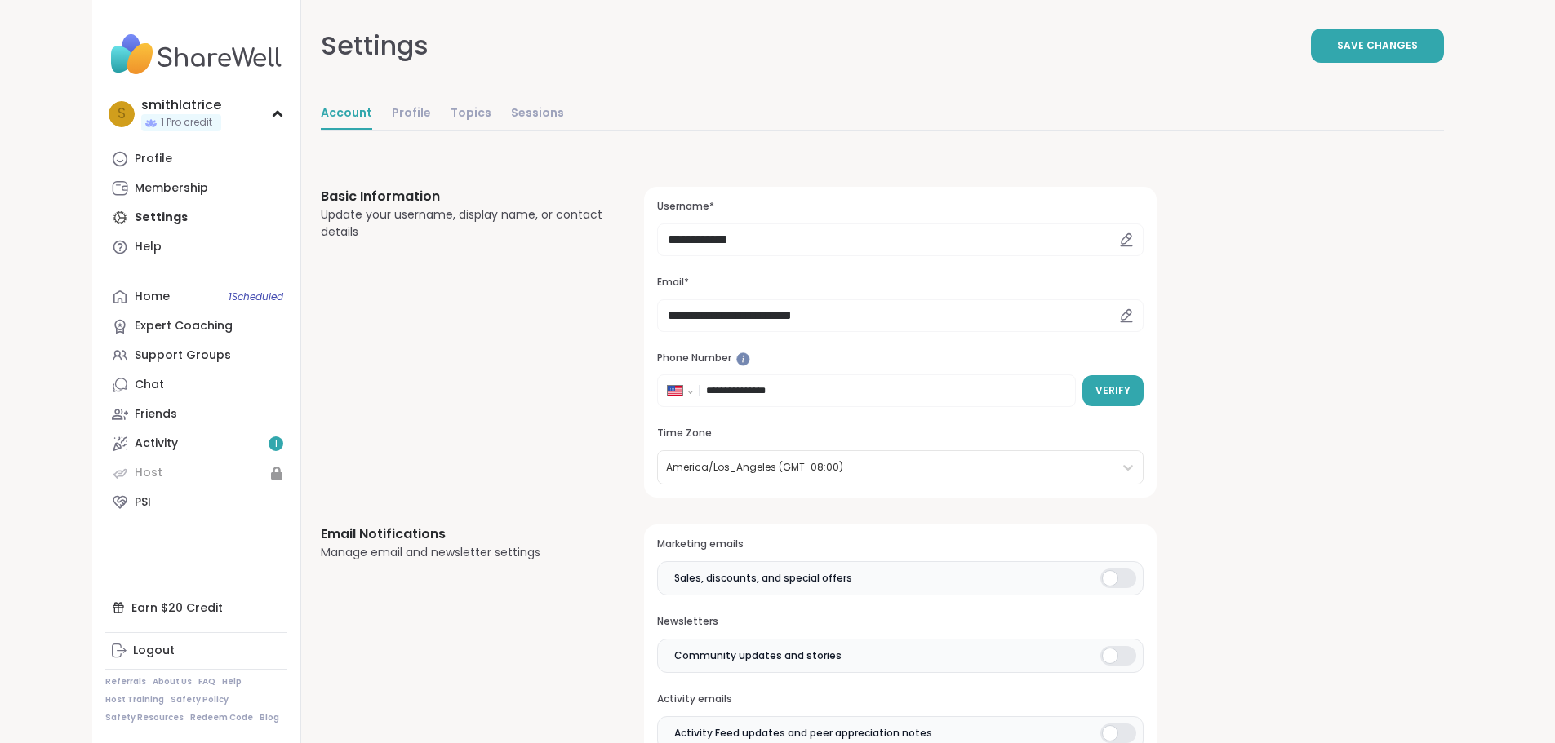
click at [1119, 238] on icon at bounding box center [1126, 240] width 15 height 15
click at [657, 233] on input "**********" at bounding box center [900, 240] width 486 height 33
drag, startPoint x: 663, startPoint y: 237, endPoint x: 557, endPoint y: 230, distance: 107.1
click at [644, 230] on div "**********" at bounding box center [900, 342] width 512 height 311
click at [450, 336] on div "Basic Information Update your username, display name, or contact details" at bounding box center [463, 342] width 285 height 311
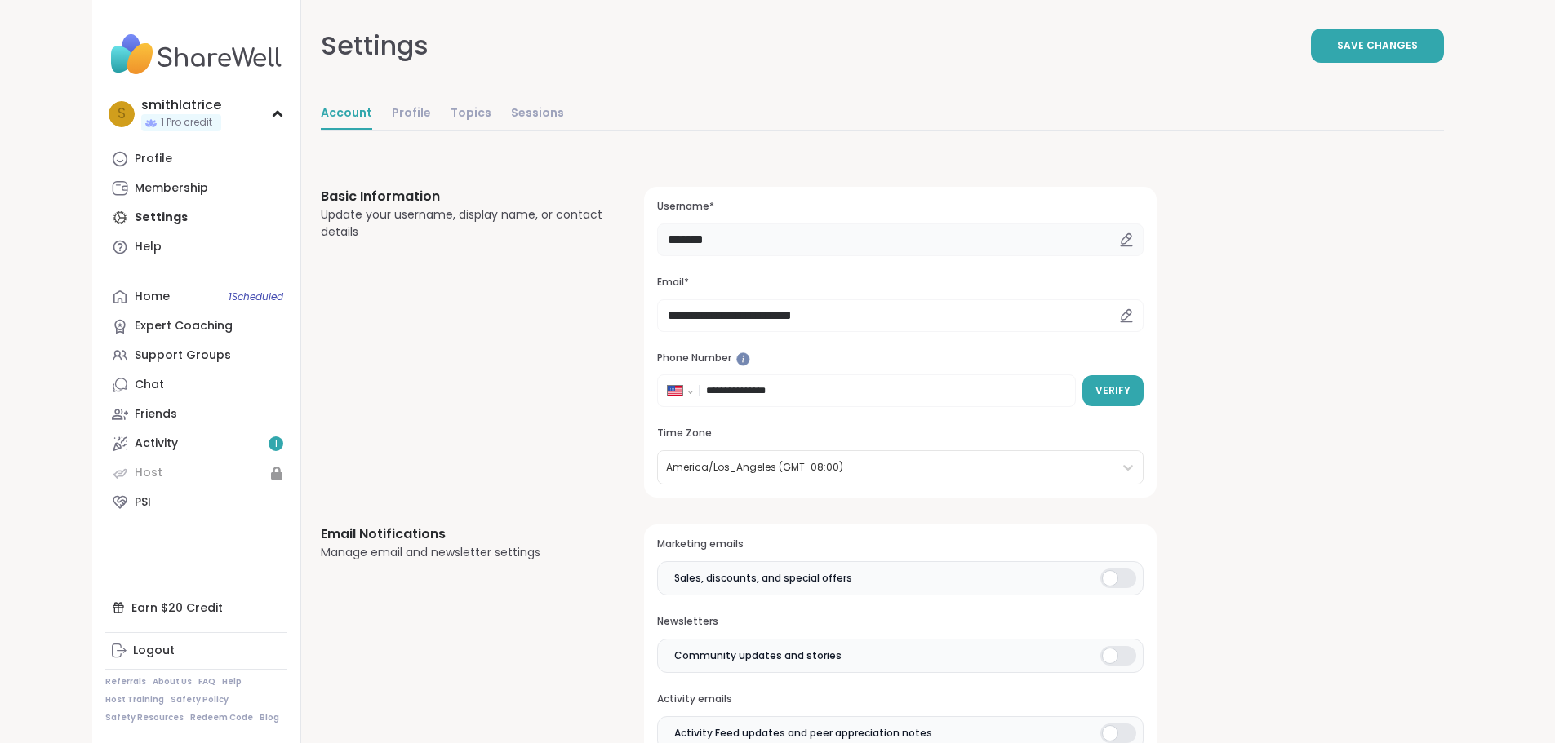
drag, startPoint x: 636, startPoint y: 238, endPoint x: 484, endPoint y: 228, distance: 152.1
click at [488, 227] on div "**********" at bounding box center [739, 342] width 836 height 311
type input "*******"
click at [499, 281] on div "Basic Information Update your username, display name, or contact details" at bounding box center [463, 342] width 285 height 311
click at [1444, 38] on button "Save Changes" at bounding box center [1377, 46] width 133 height 34
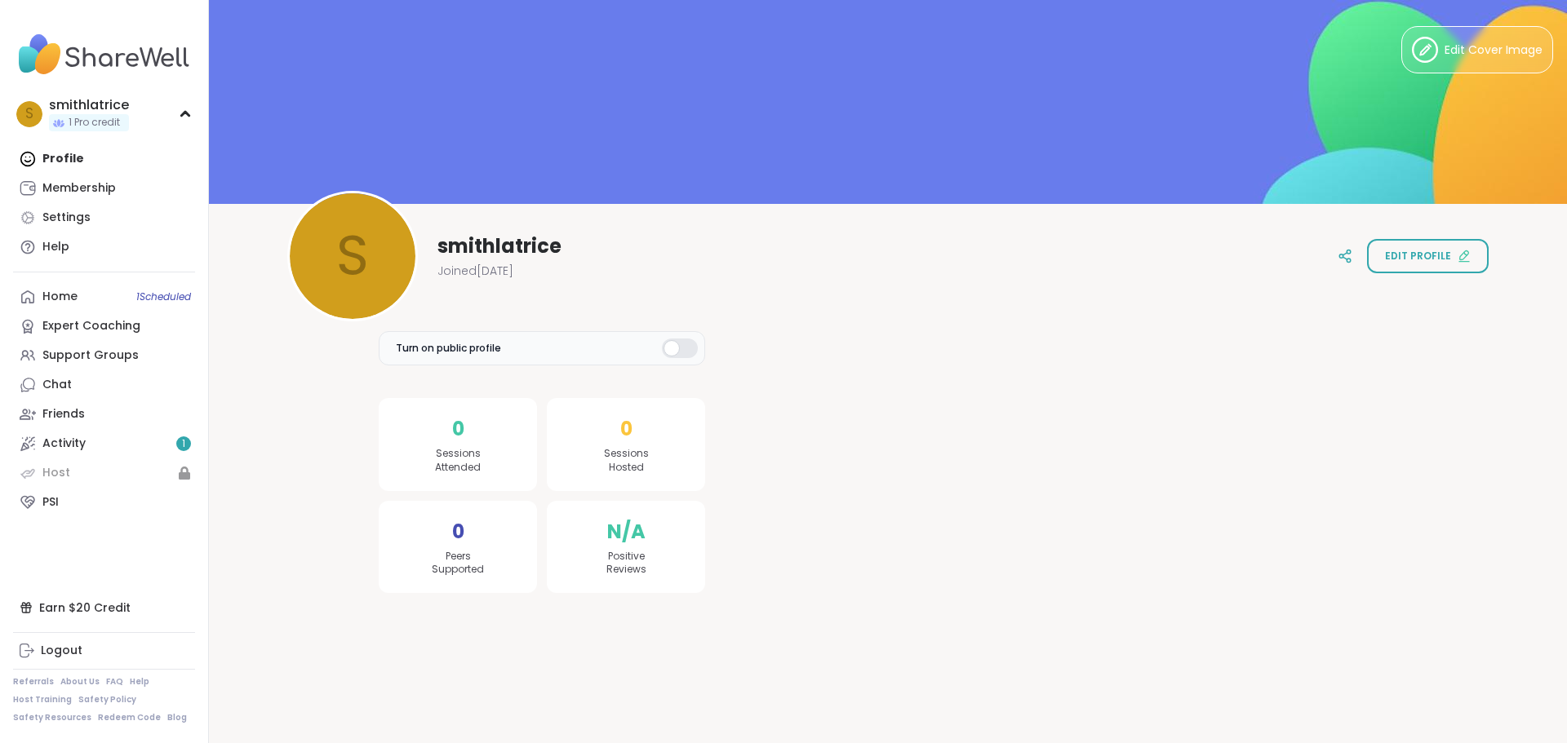
click at [921, 337] on div at bounding box center [1061, 444] width 672 height 298
click at [734, 253] on div "s smithlatrice Joined Oct 2025 Edit profile" at bounding box center [887, 256] width 1201 height 131
click at [105, 56] on img at bounding box center [104, 54] width 182 height 57
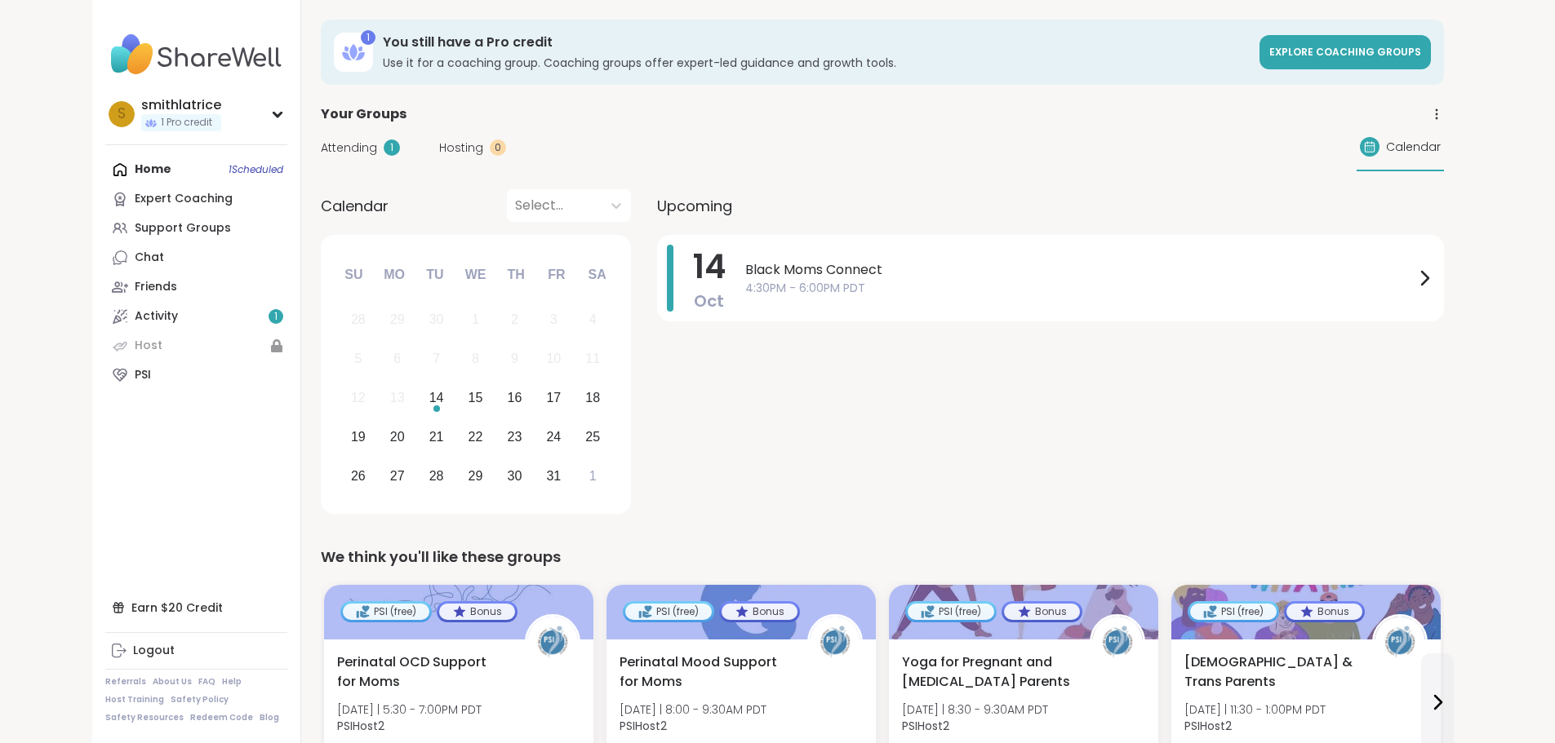
click at [105, 170] on div "Home 1 Scheduled Expert Coaching Support Groups Chat Friends Activity 1 Host PSI" at bounding box center [196, 272] width 182 height 235
click at [321, 147] on span "Attending" at bounding box center [349, 148] width 56 height 17
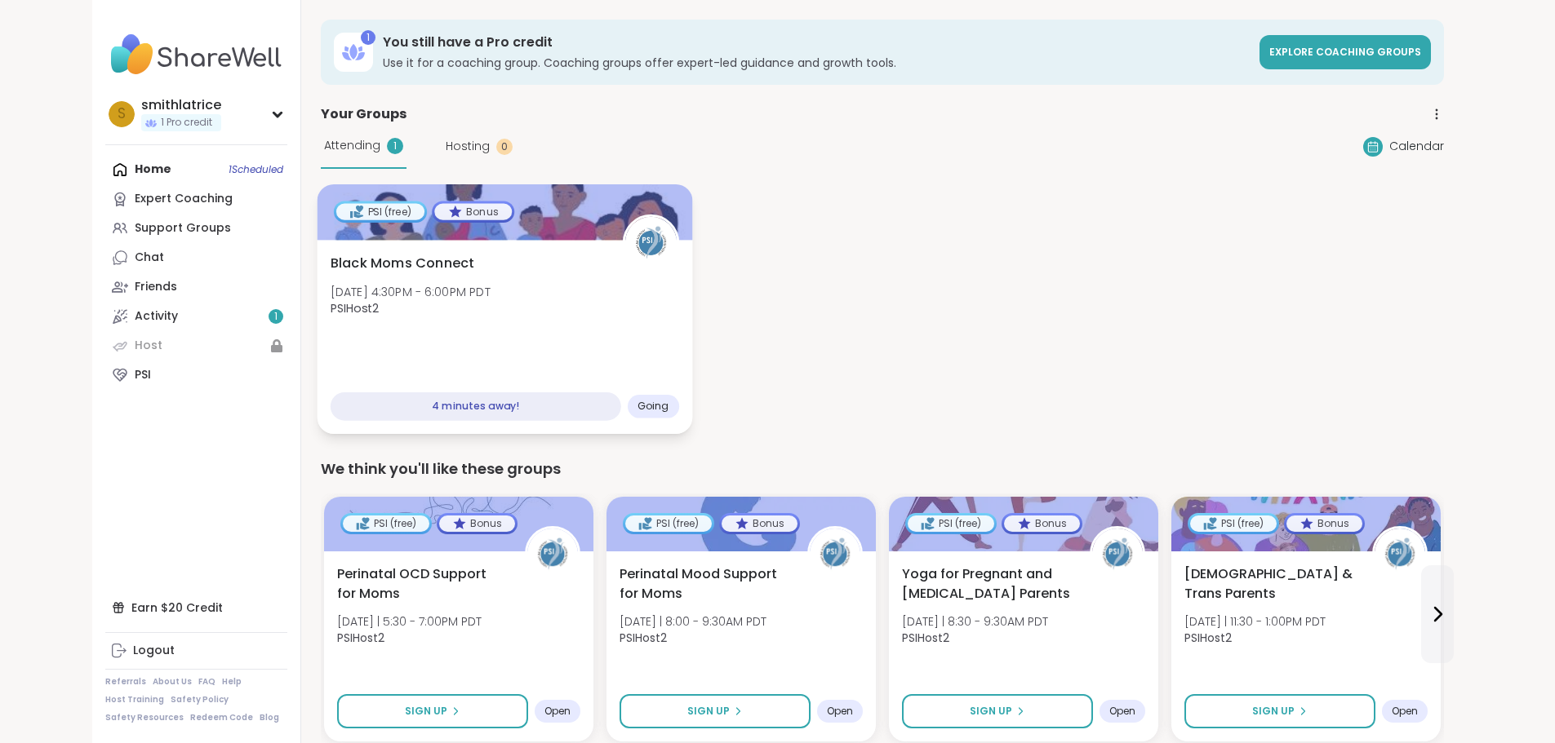
click at [461, 215] on div at bounding box center [504, 211] width 375 height 55
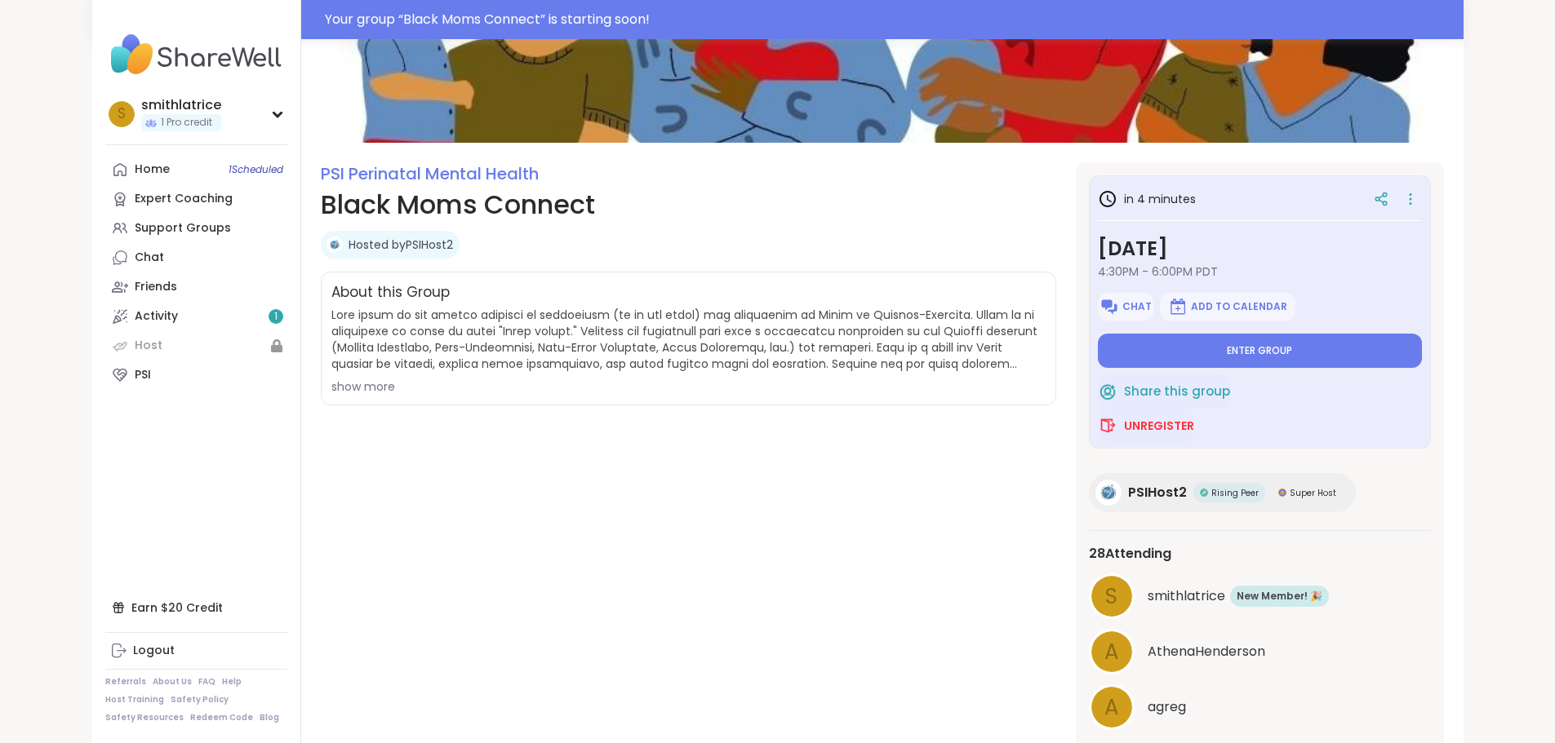
scroll to position [82, 0]
